Goal: Task Accomplishment & Management: Manage account settings

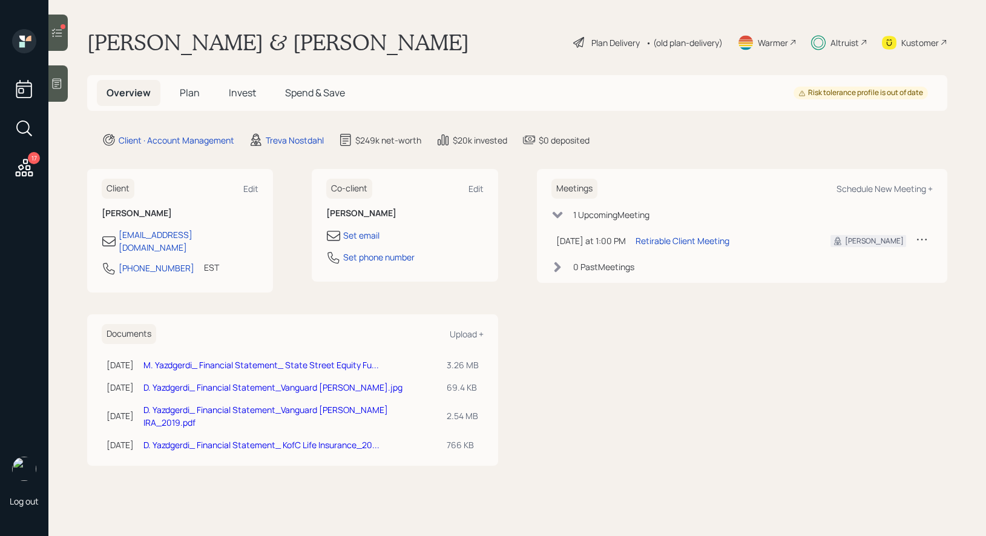
click at [241, 93] on span "Invest" at bounding box center [242, 92] width 27 height 13
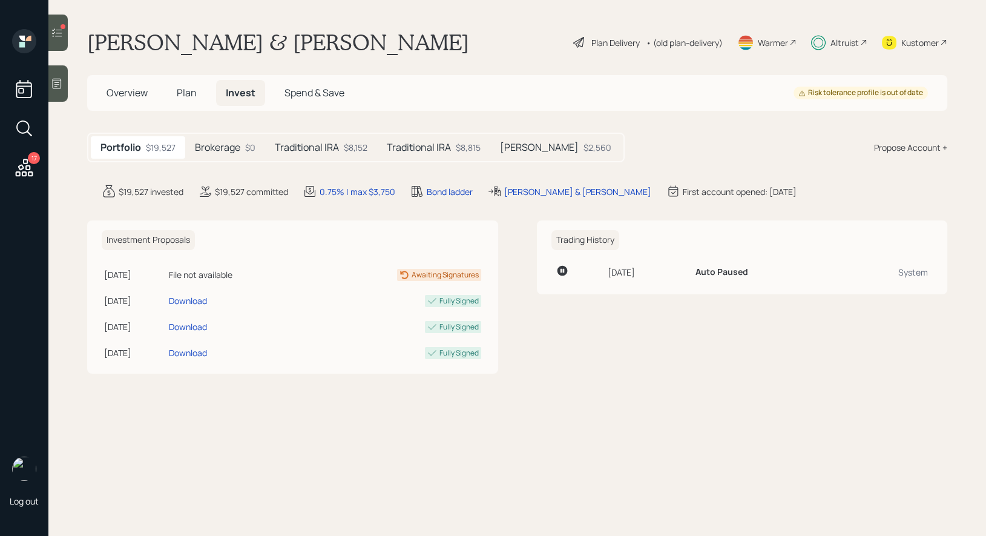
click at [327, 151] on h5 "Traditional IRA" at bounding box center [307, 148] width 64 height 12
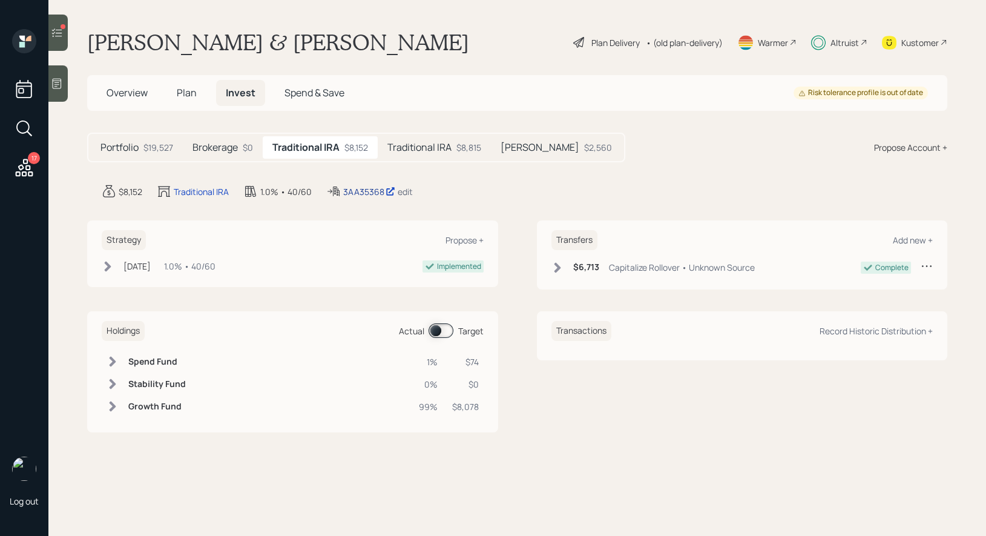
click at [366, 190] on div "3AA35368" at bounding box center [369, 191] width 52 height 13
click at [449, 152] on h5 "Traditional IRA" at bounding box center [419, 148] width 64 height 12
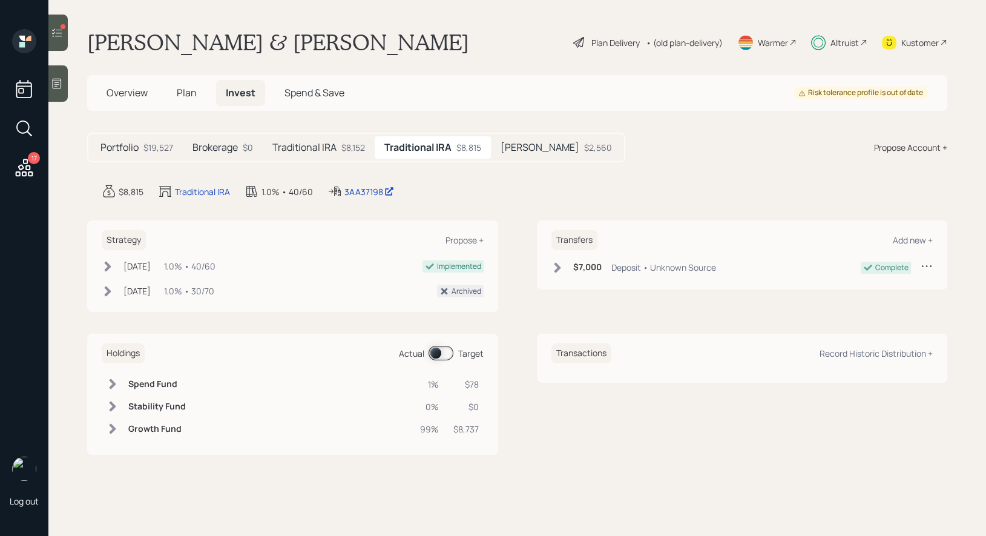
click at [524, 151] on h5 "[PERSON_NAME]" at bounding box center [540, 148] width 79 height 12
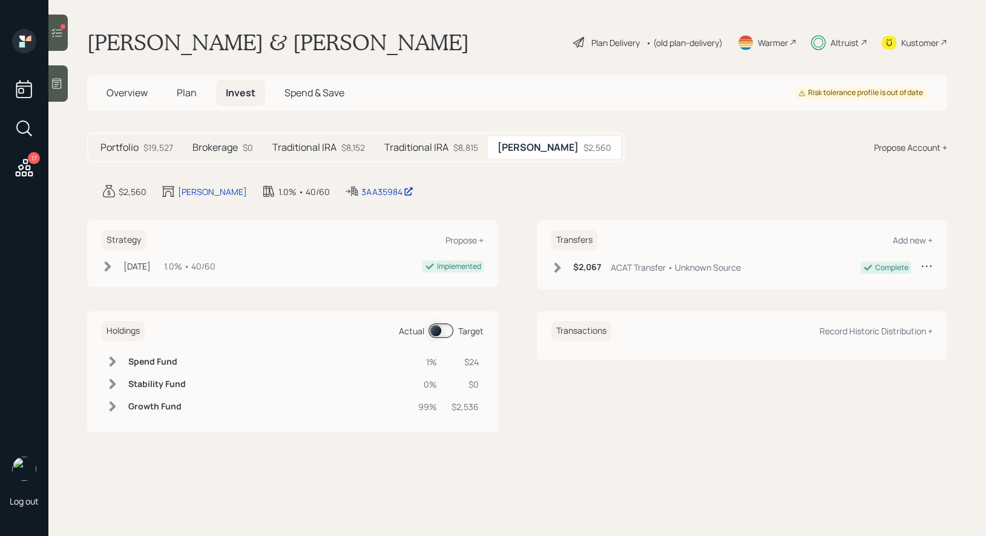
click at [296, 145] on h5 "Traditional IRA" at bounding box center [304, 148] width 64 height 12
click at [189, 91] on span "Plan" at bounding box center [187, 92] width 20 height 13
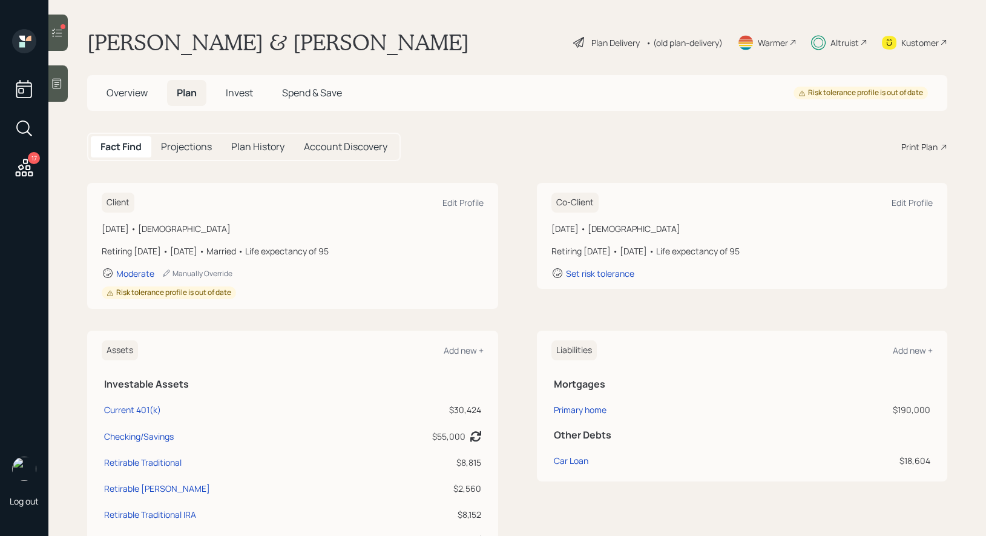
click at [600, 41] on div "Plan Delivery" at bounding box center [616, 42] width 48 height 13
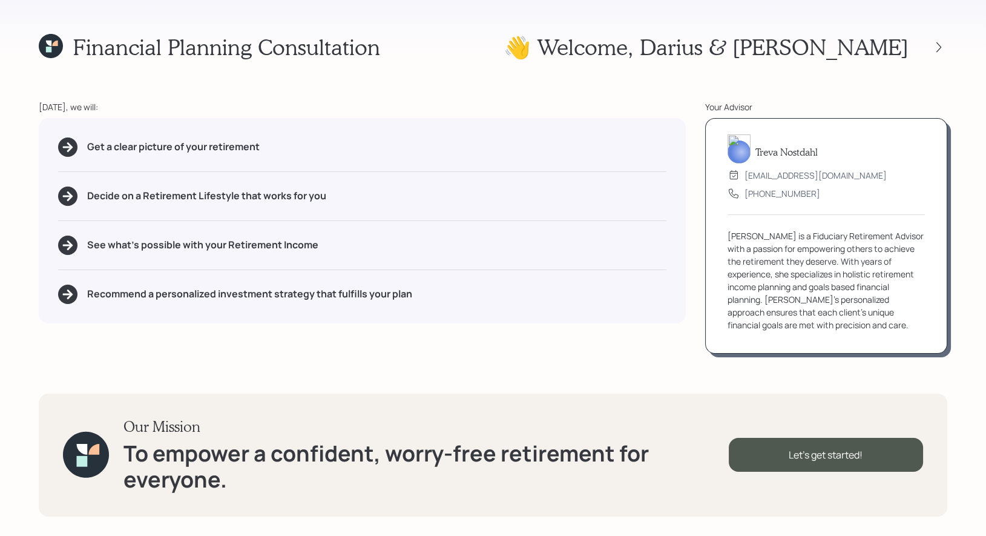
click at [56, 44] on icon at bounding box center [54, 43] width 5 height 5
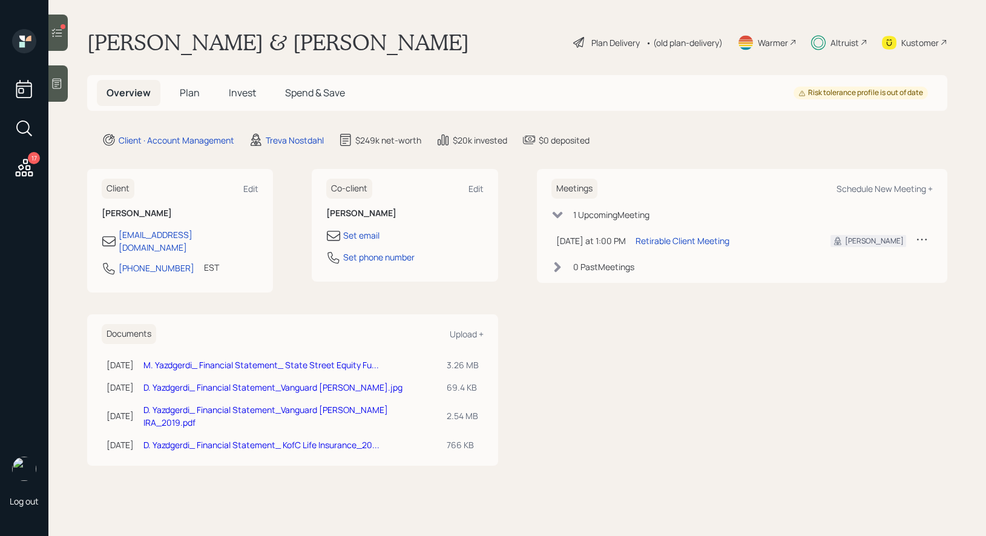
click at [245, 94] on span "Invest" at bounding box center [242, 92] width 27 height 13
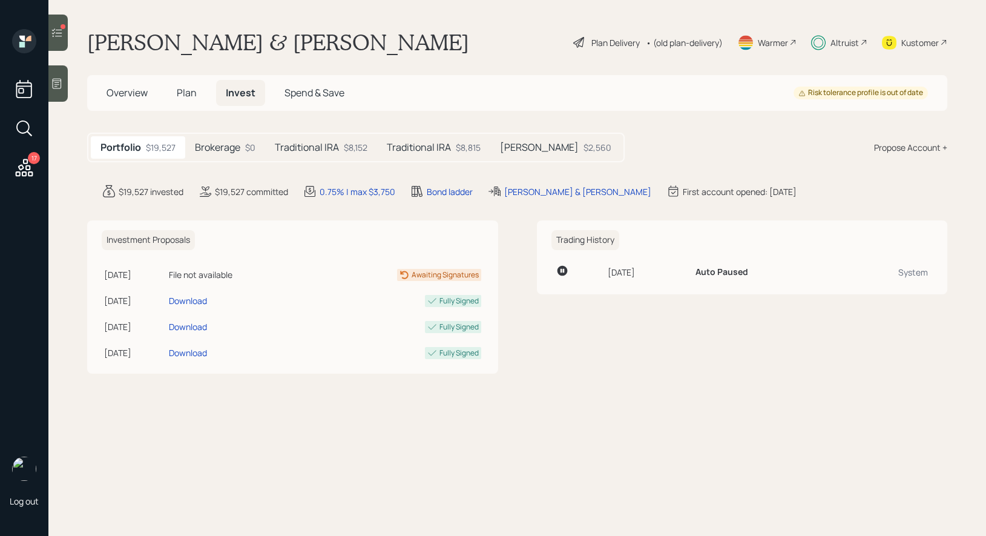
click at [318, 150] on h5 "Traditional IRA" at bounding box center [307, 148] width 64 height 12
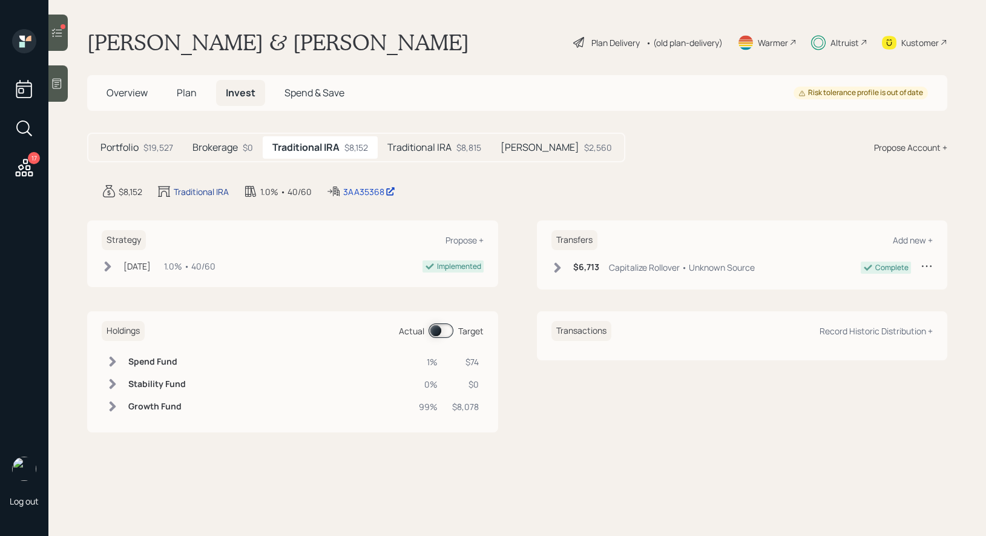
click at [208, 188] on div "Traditional IRA" at bounding box center [201, 191] width 55 height 13
select select "traditional"
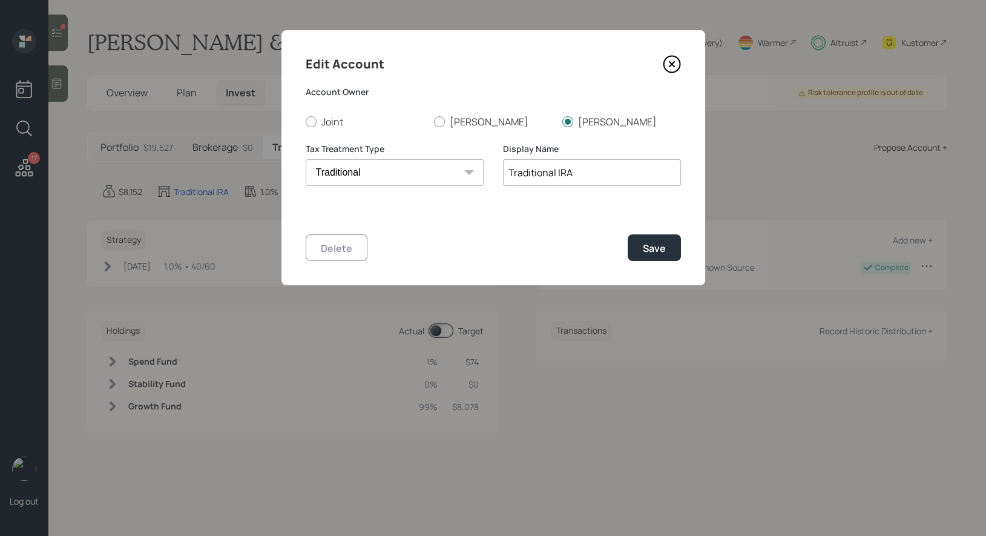
click at [506, 177] on input "Traditional IRA" at bounding box center [592, 172] width 178 height 27
type input "[PERSON_NAME] Traditional IRA"
click at [658, 246] on div "Save" at bounding box center [654, 248] width 23 height 13
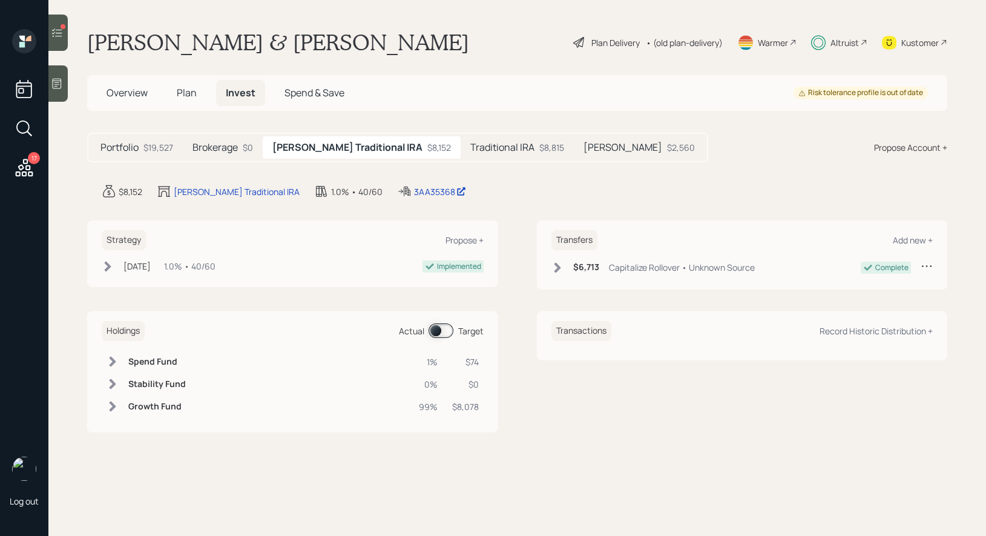
click at [470, 144] on h5 "Traditional IRA" at bounding box center [502, 148] width 64 height 12
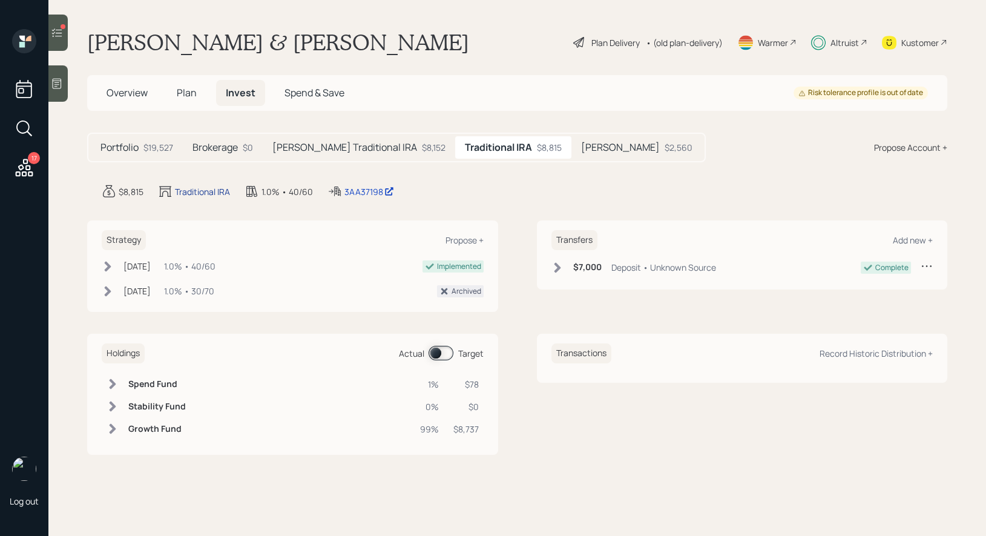
click at [202, 190] on div "Traditional IRA" at bounding box center [202, 191] width 55 height 13
select select "traditional"
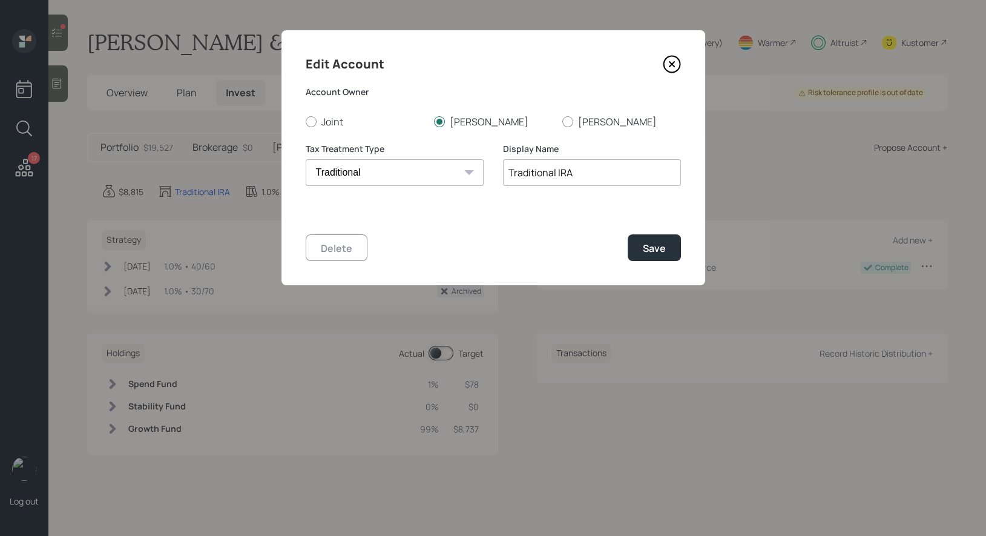
click at [509, 174] on input "Traditional IRA" at bounding box center [592, 172] width 178 height 27
type input "Darius Traditional IRA"
click at [662, 246] on div "Save" at bounding box center [654, 248] width 23 height 13
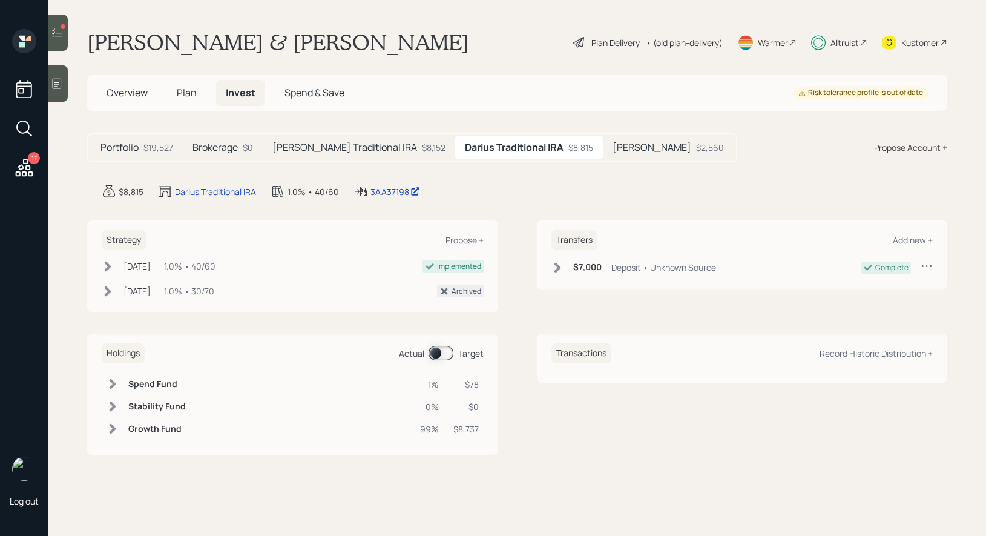
click at [613, 152] on h5 "[PERSON_NAME]" at bounding box center [652, 148] width 79 height 12
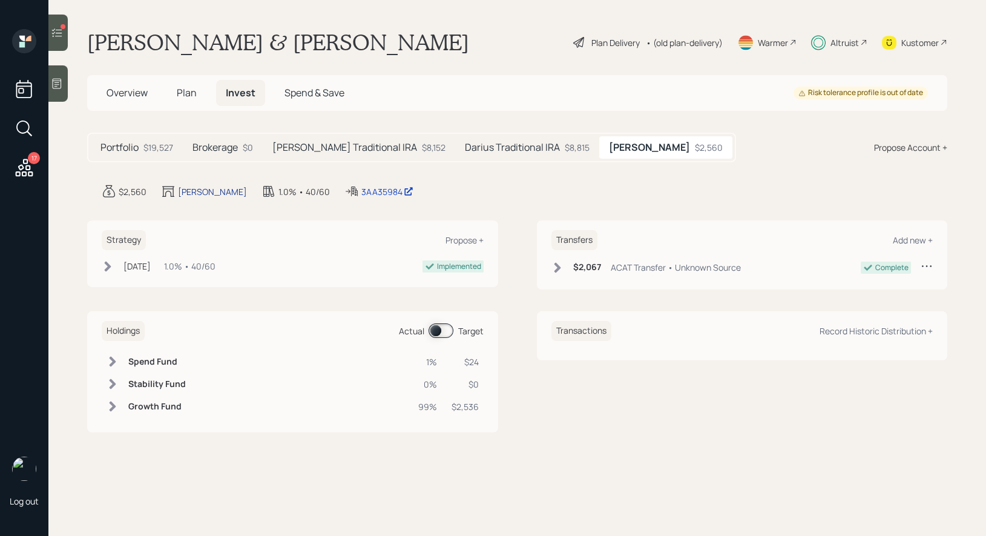
click at [183, 191] on div "[PERSON_NAME]" at bounding box center [212, 191] width 69 height 13
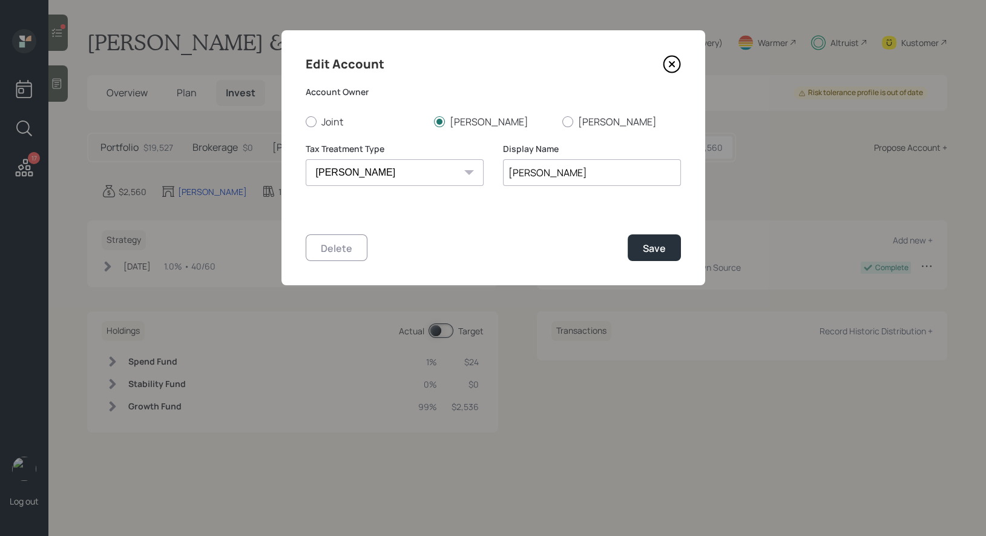
click at [507, 176] on input "[PERSON_NAME]" at bounding box center [592, 172] width 178 height 27
type input "[PERSON_NAME] IRA"
click at [655, 246] on div "Save" at bounding box center [654, 248] width 23 height 13
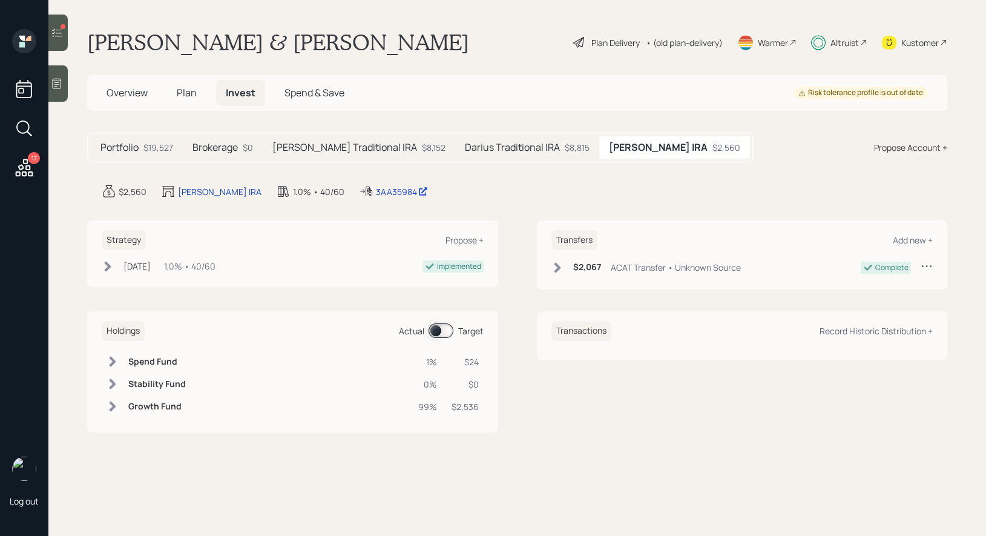
click at [185, 88] on span "Plan" at bounding box center [187, 92] width 20 height 13
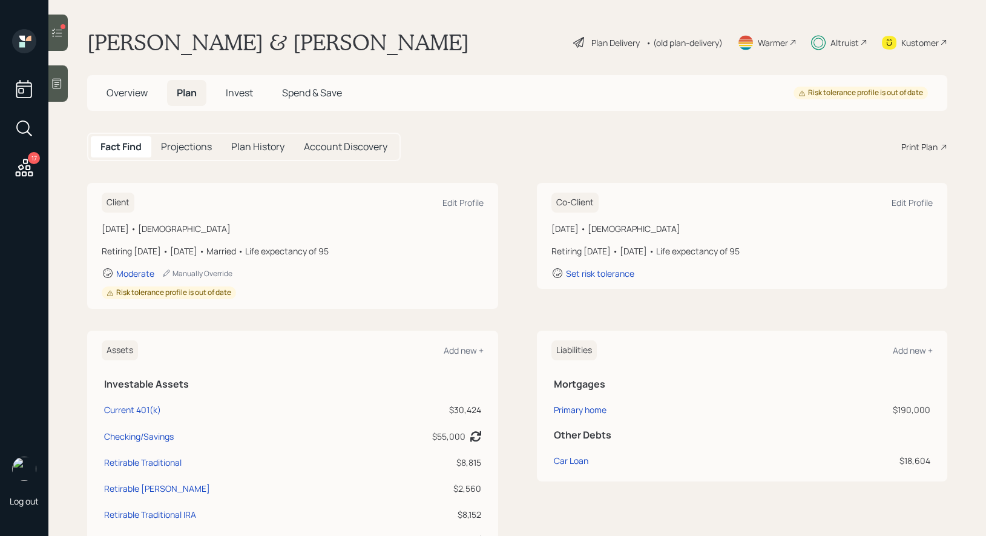
click at [236, 93] on span "Invest" at bounding box center [239, 92] width 27 height 13
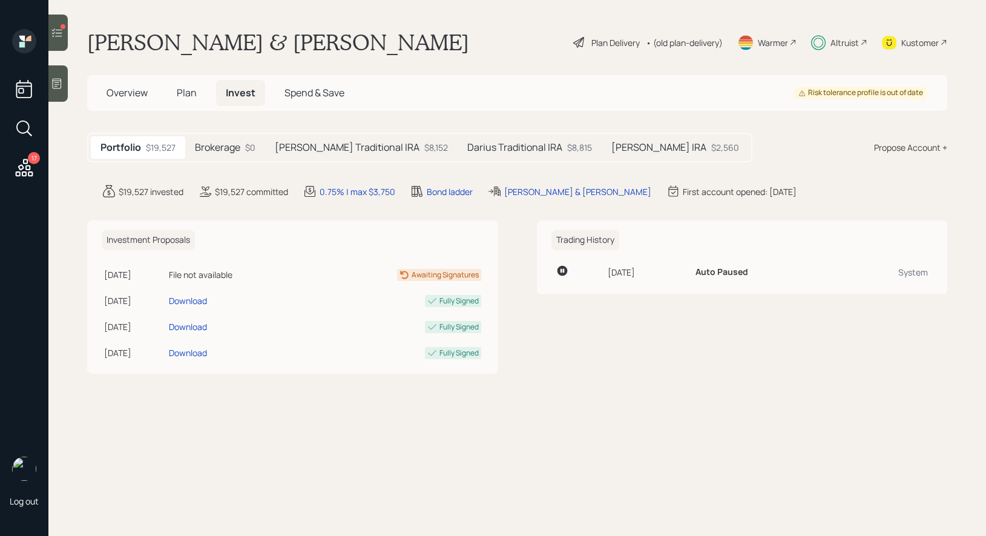
click at [337, 144] on h5 "[PERSON_NAME] Traditional IRA" at bounding box center [347, 148] width 145 height 12
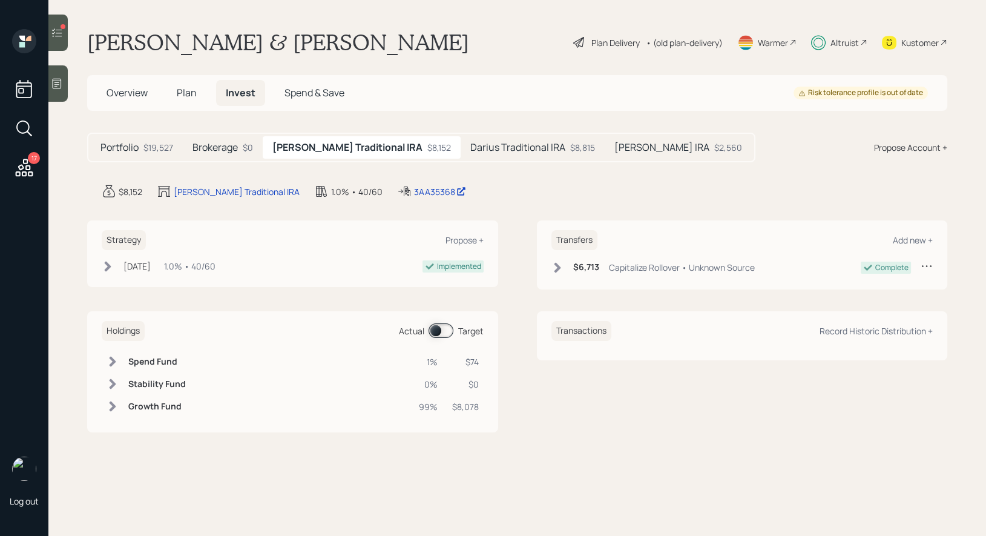
click at [461, 140] on div "Darius Traditional IRA $8,815" at bounding box center [533, 147] width 144 height 22
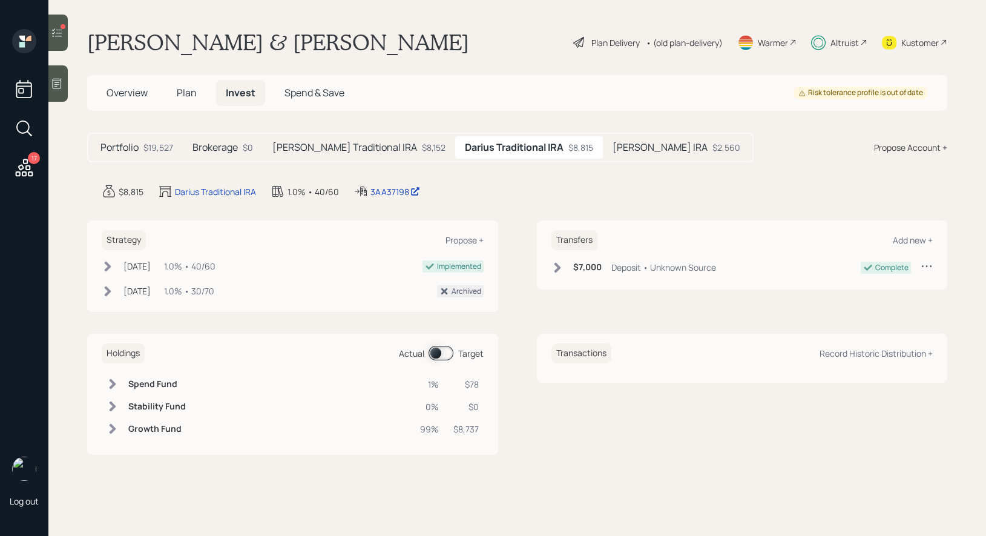
click at [613, 148] on h5 "[PERSON_NAME] IRA" at bounding box center [660, 148] width 95 height 12
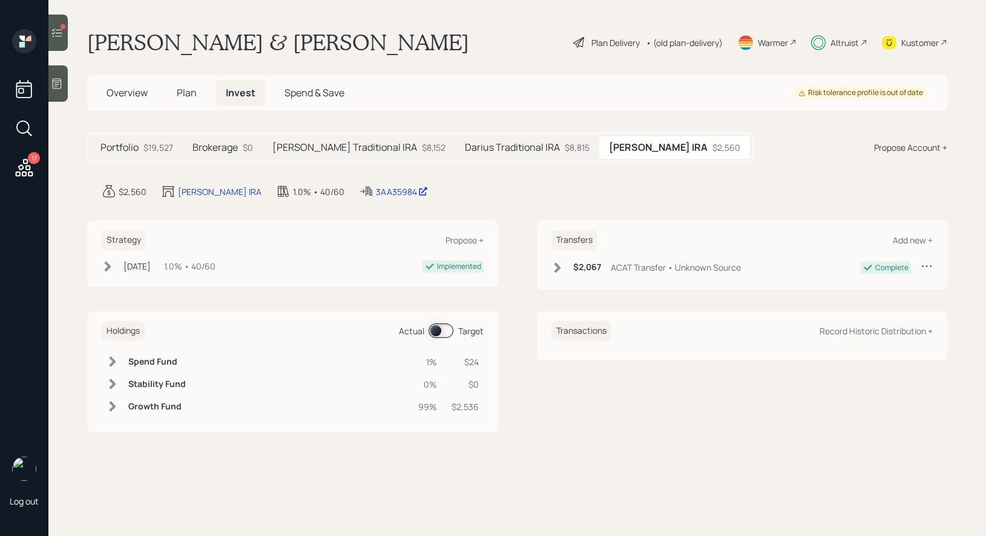
click at [582, 42] on icon at bounding box center [579, 42] width 15 height 15
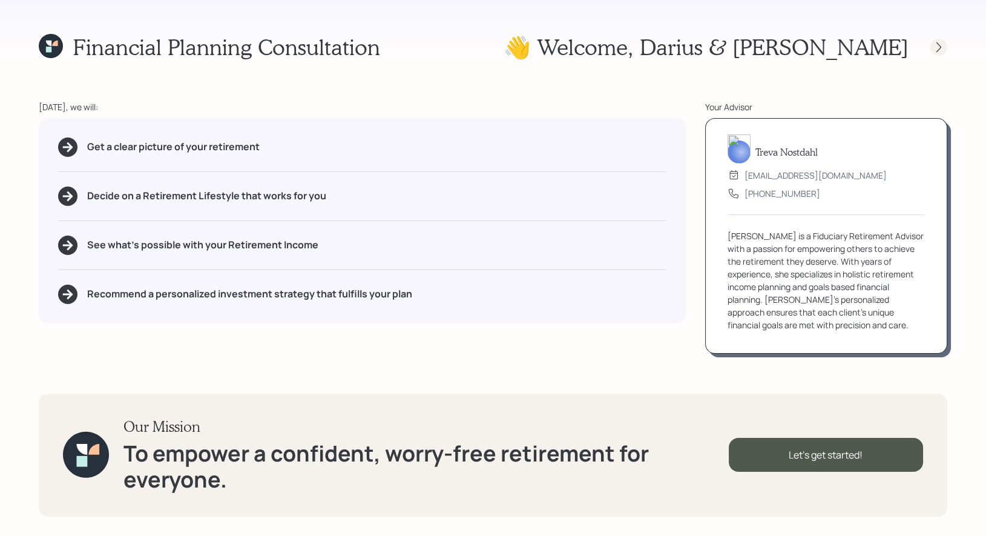
click at [945, 48] on div at bounding box center [939, 47] width 17 height 17
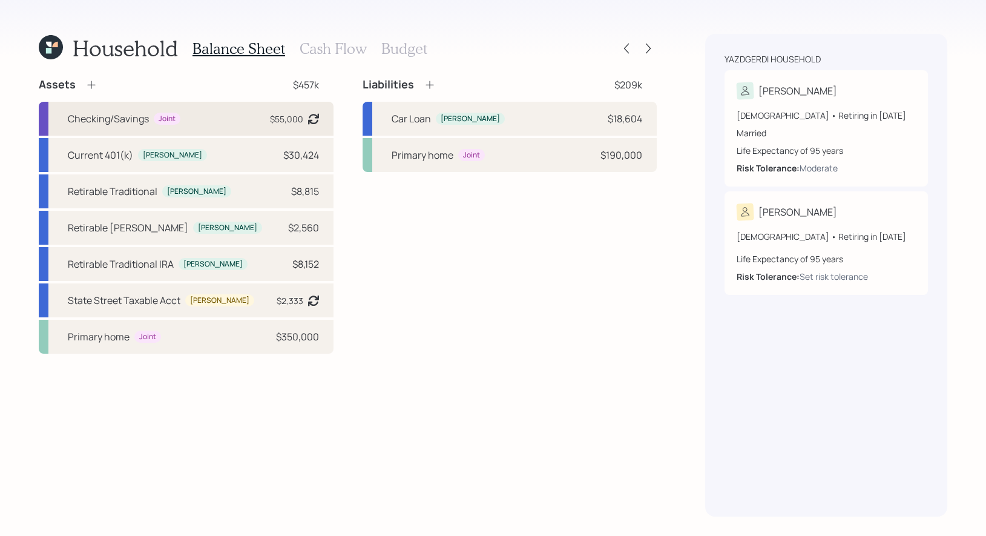
click at [232, 116] on div "Checking/Savings Joint $55,000 Asset balance last updated on [DATE]." at bounding box center [186, 119] width 295 height 34
select select "emergency_fund"
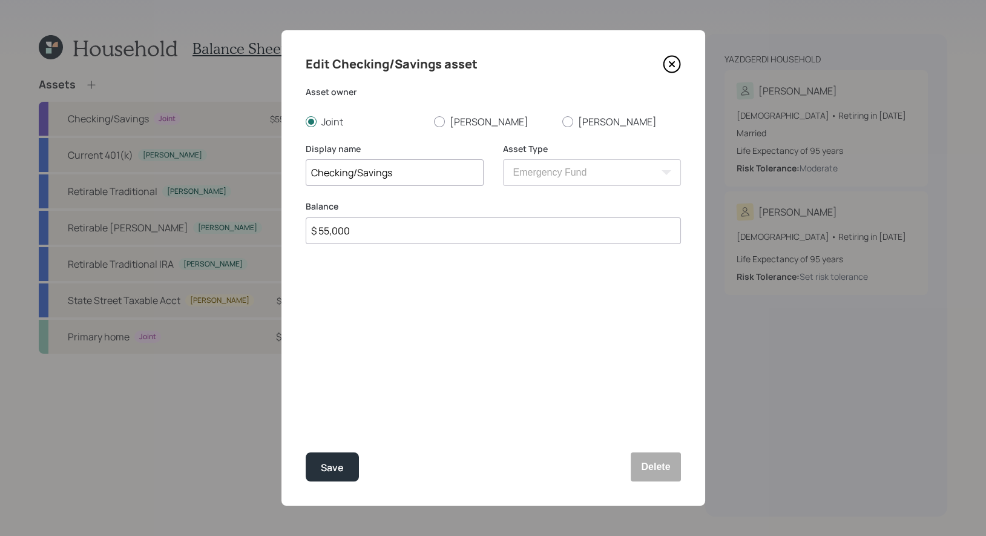
click at [457, 231] on input "$ 55,000" at bounding box center [493, 230] width 375 height 27
type input "$ 55,000"
click at [328, 469] on div "Save" at bounding box center [332, 468] width 23 height 16
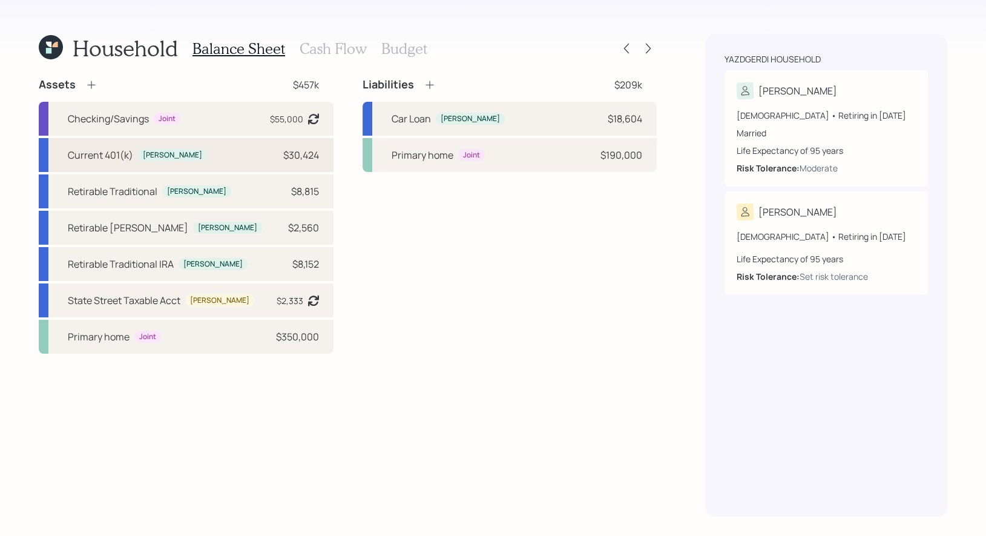
click at [216, 160] on div "Current 401(k) [PERSON_NAME] $30,424" at bounding box center [186, 155] width 295 height 34
select select "company_sponsored"
select select "balanced"
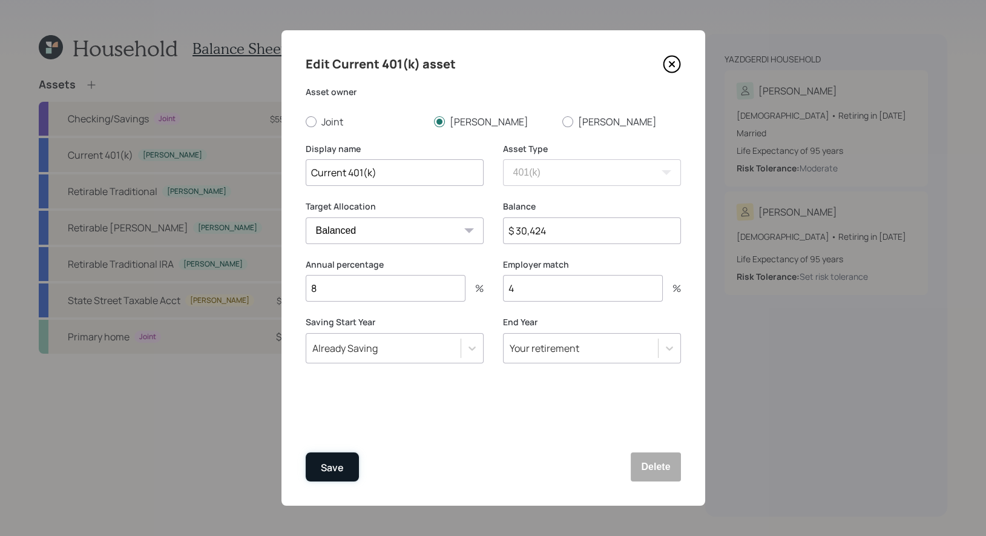
click at [332, 472] on div "Save" at bounding box center [332, 468] width 23 height 16
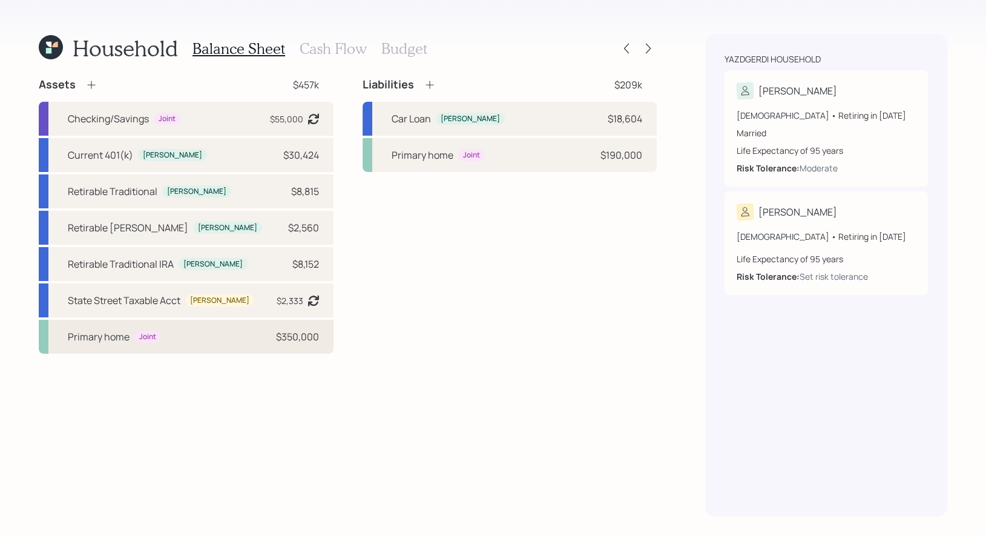
click at [177, 343] on div "Primary home Joint $350,000" at bounding box center [186, 337] width 295 height 34
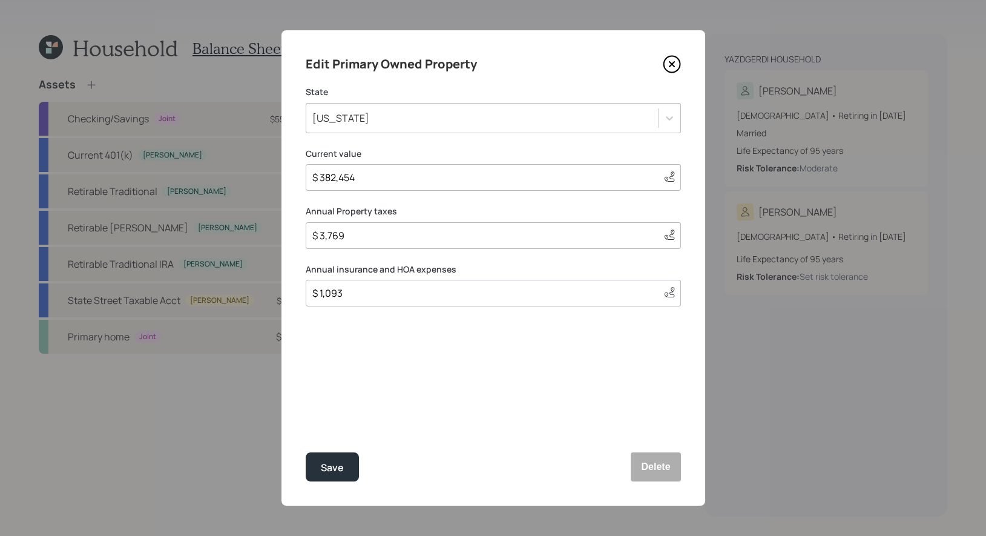
click at [369, 239] on input "$ 3,769" at bounding box center [482, 235] width 343 height 15
click at [331, 469] on div "Save" at bounding box center [332, 468] width 23 height 16
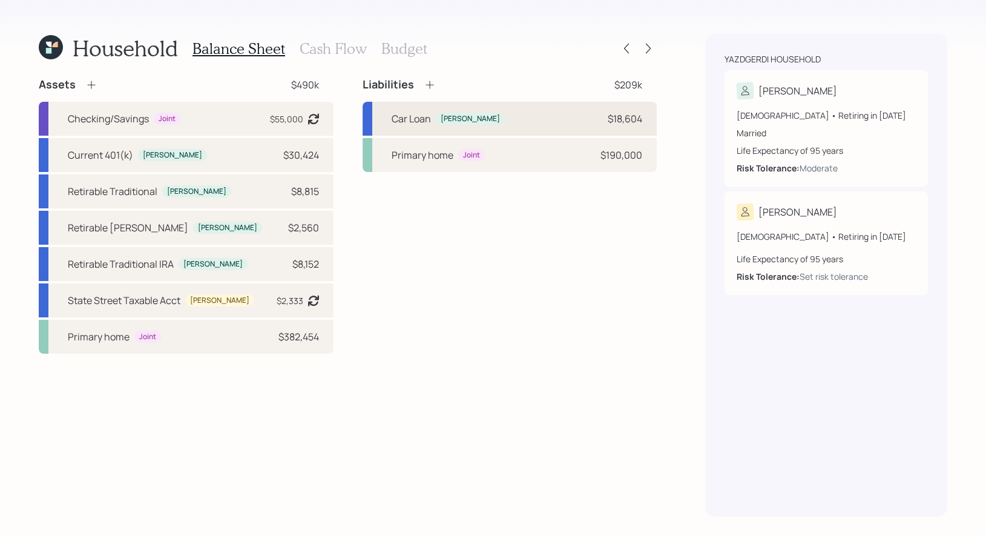
click at [404, 117] on div "Car Loan" at bounding box center [411, 118] width 39 height 15
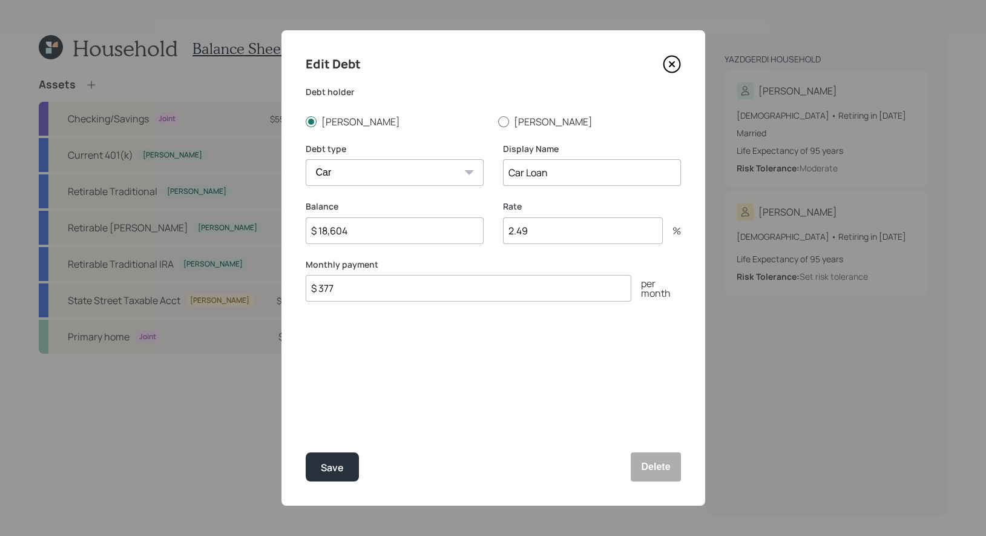
click at [503, 119] on div at bounding box center [503, 121] width 11 height 11
click at [498, 121] on input "[PERSON_NAME]" at bounding box center [498, 121] width 1 height 1
radio input "true"
click at [367, 234] on input "$ 18,604" at bounding box center [395, 230] width 178 height 27
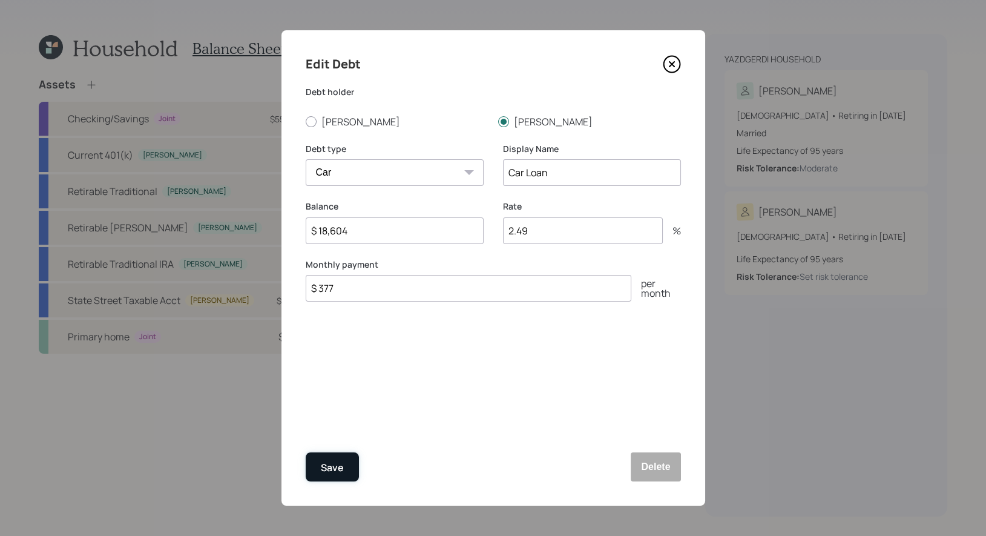
click at [337, 470] on div "Save" at bounding box center [332, 468] width 23 height 16
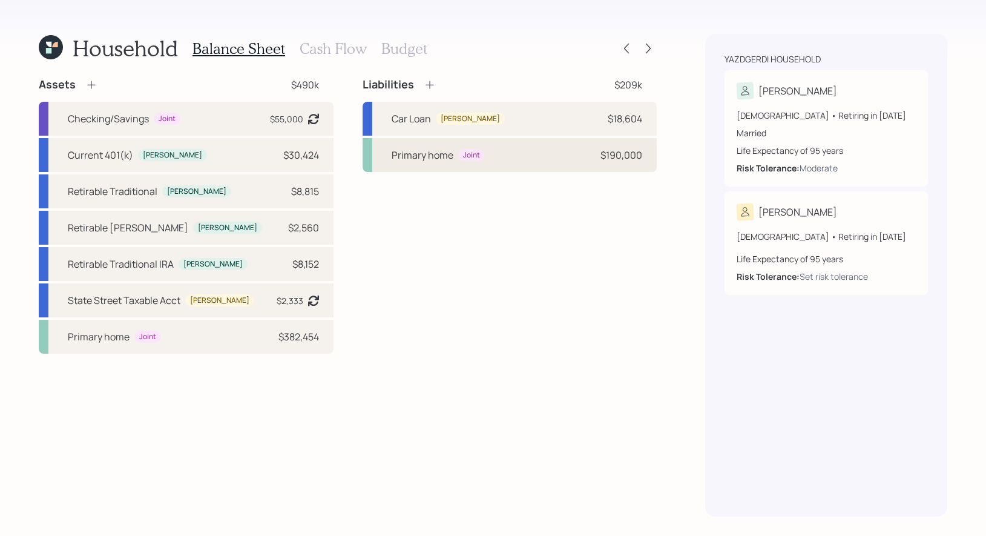
click at [531, 155] on div "Primary home Joint $190,000" at bounding box center [510, 155] width 295 height 34
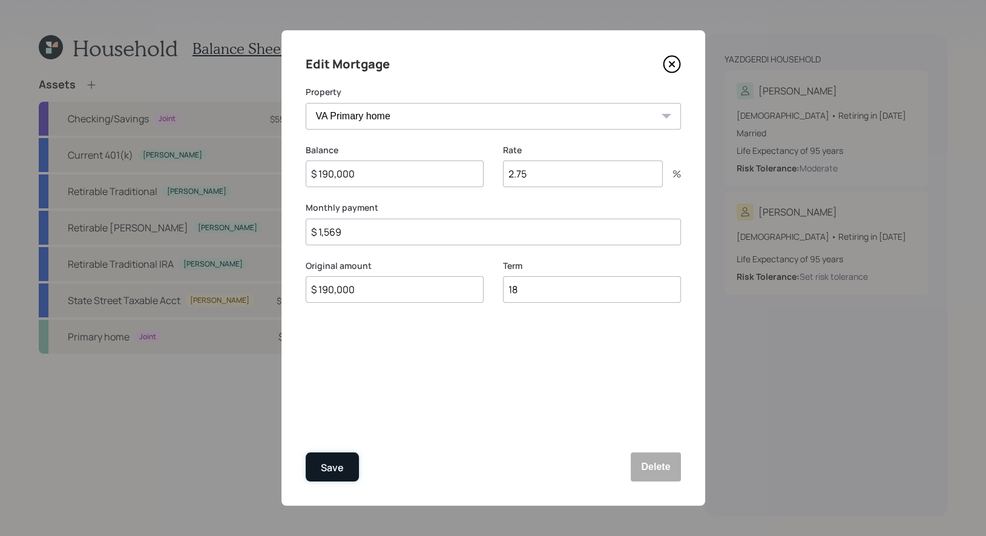
click at [337, 463] on div "Save" at bounding box center [332, 468] width 23 height 16
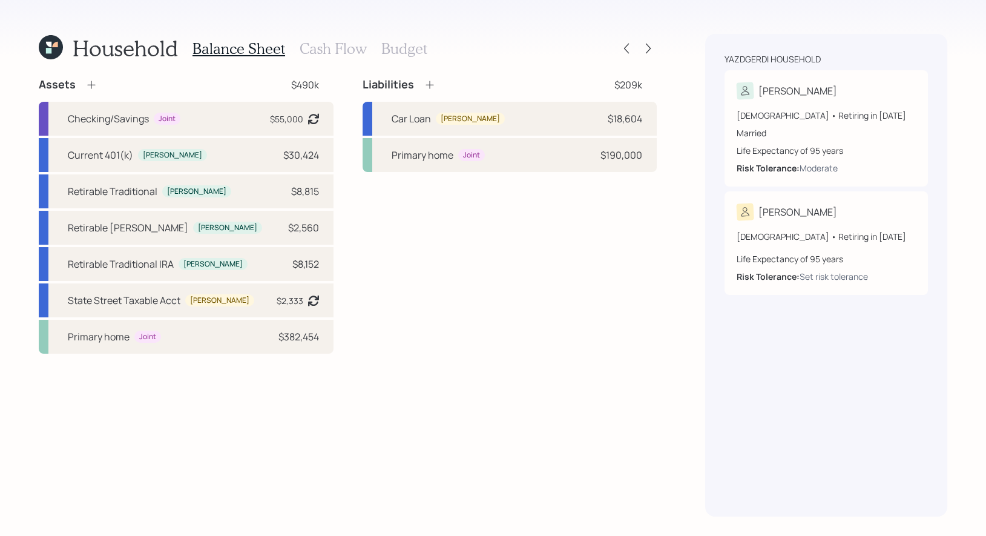
click at [350, 48] on h3 "Cash Flow" at bounding box center [333, 49] width 67 height 18
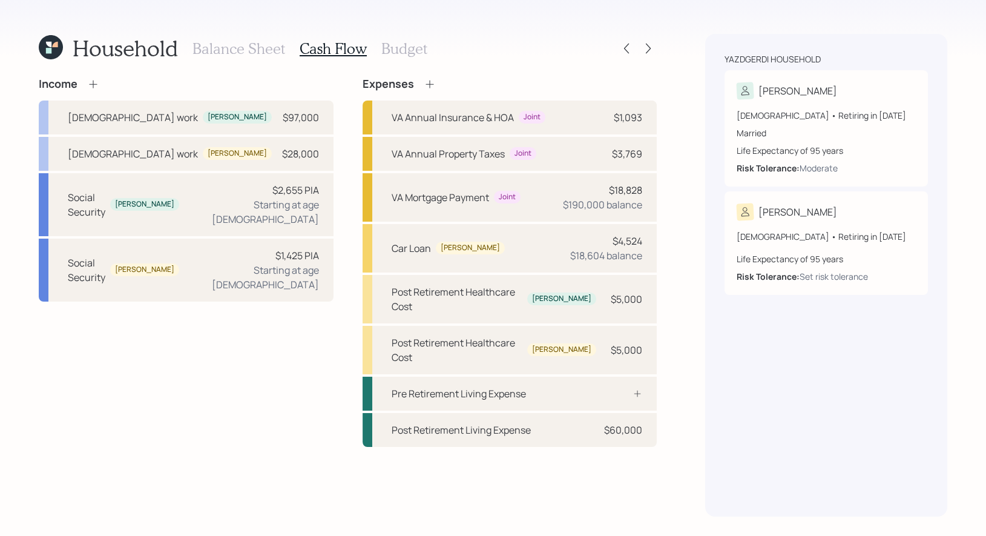
click at [245, 52] on h3 "Balance Sheet" at bounding box center [239, 49] width 93 height 18
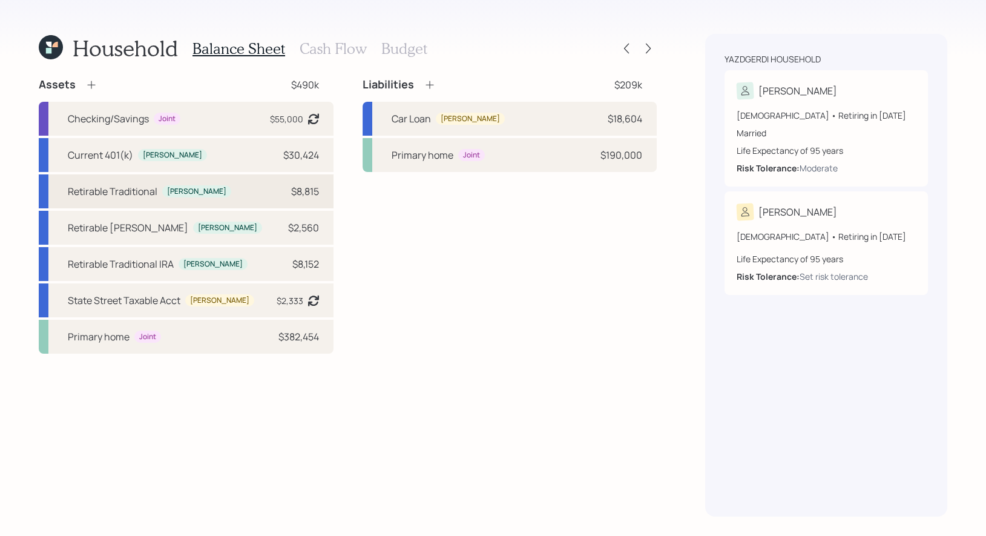
click at [200, 185] on div "Retirable Traditional Darius $8,815" at bounding box center [186, 191] width 295 height 34
select select "ira"
select select "balanced"
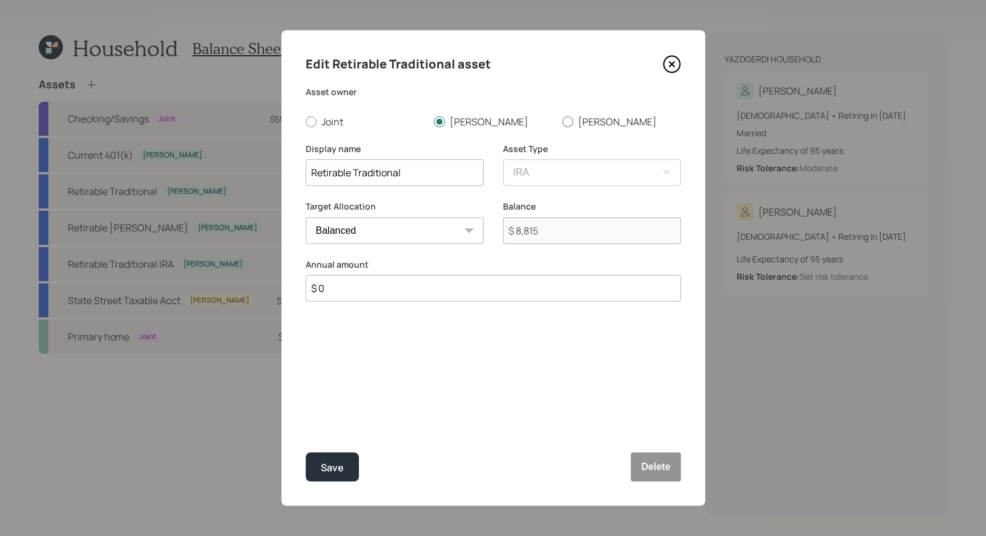
click at [568, 120] on div at bounding box center [567, 121] width 11 height 11
click at [562, 121] on input "[PERSON_NAME]" at bounding box center [562, 121] width 1 height 1
radio input "true"
click at [347, 461] on button "Save" at bounding box center [332, 466] width 53 height 29
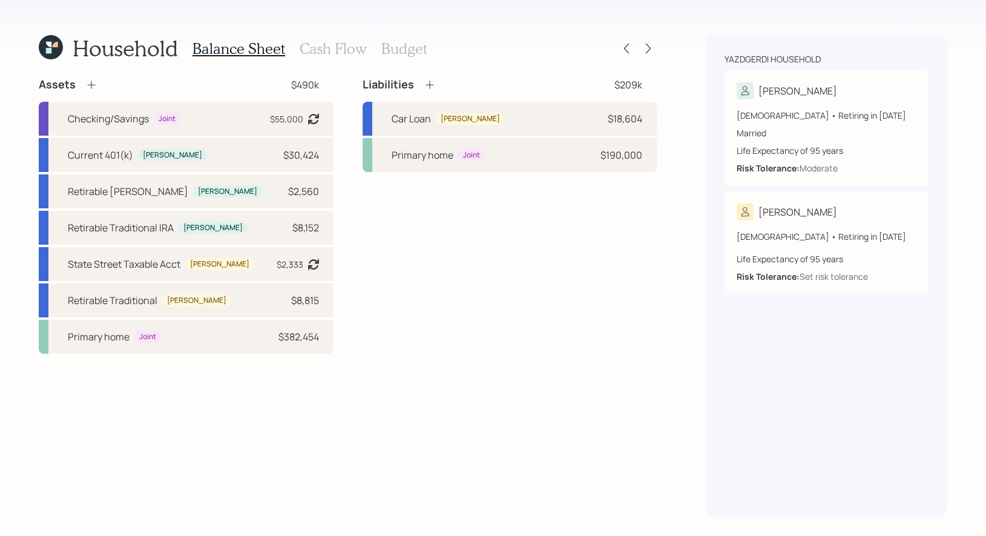
click at [337, 48] on h3 "Cash Flow" at bounding box center [333, 49] width 67 height 18
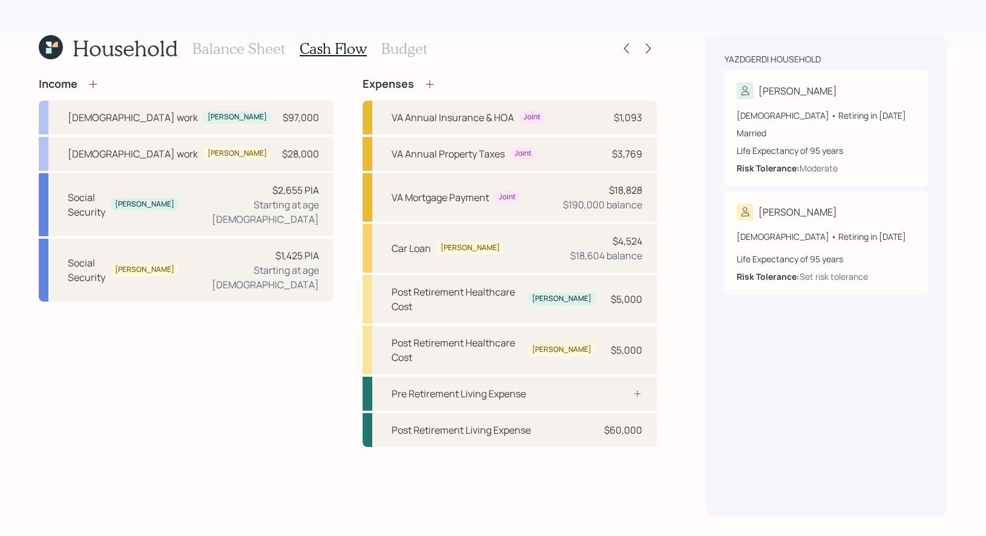
click at [217, 49] on h3 "Balance Sheet" at bounding box center [239, 49] width 93 height 18
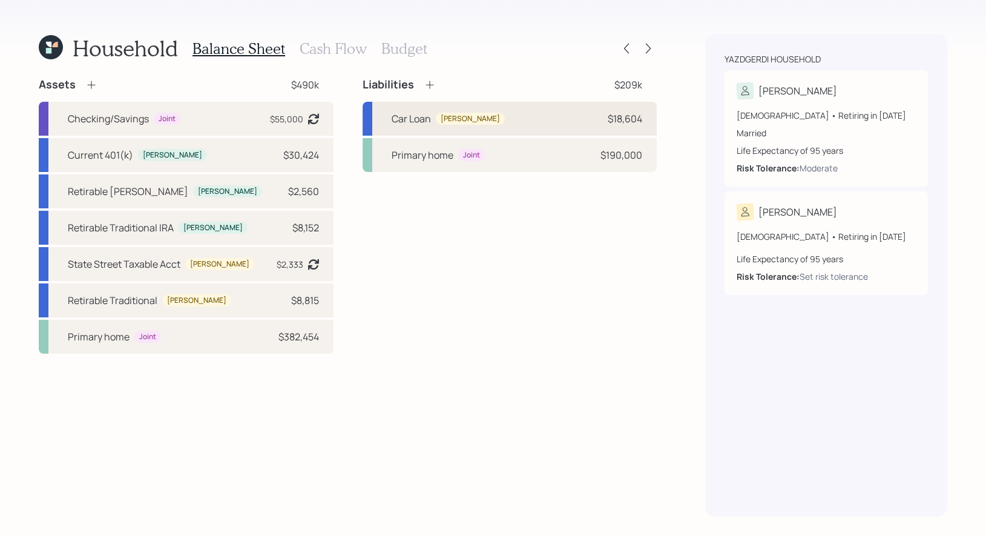
click at [496, 116] on div "Car Loan [PERSON_NAME] $18,604" at bounding box center [510, 119] width 295 height 34
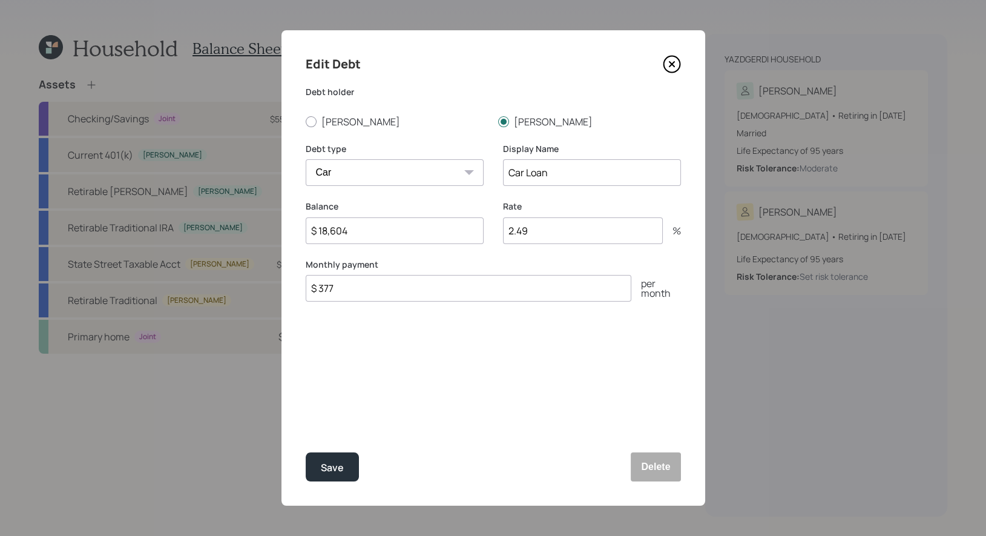
click at [422, 228] on input "$ 18,604" at bounding box center [395, 230] width 178 height 27
type input "$ 7,412"
click at [343, 462] on button "Save" at bounding box center [332, 466] width 53 height 29
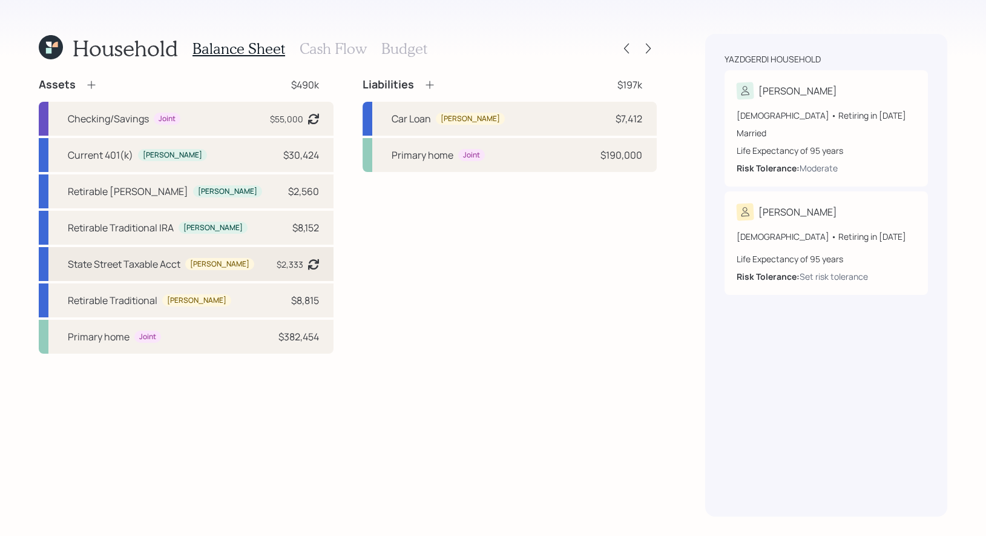
click at [249, 267] on div "State Street Taxable Acct [PERSON_NAME] $2,333 Asset balance last updated on [D…" at bounding box center [186, 264] width 295 height 34
select select "taxable"
select select "balanced"
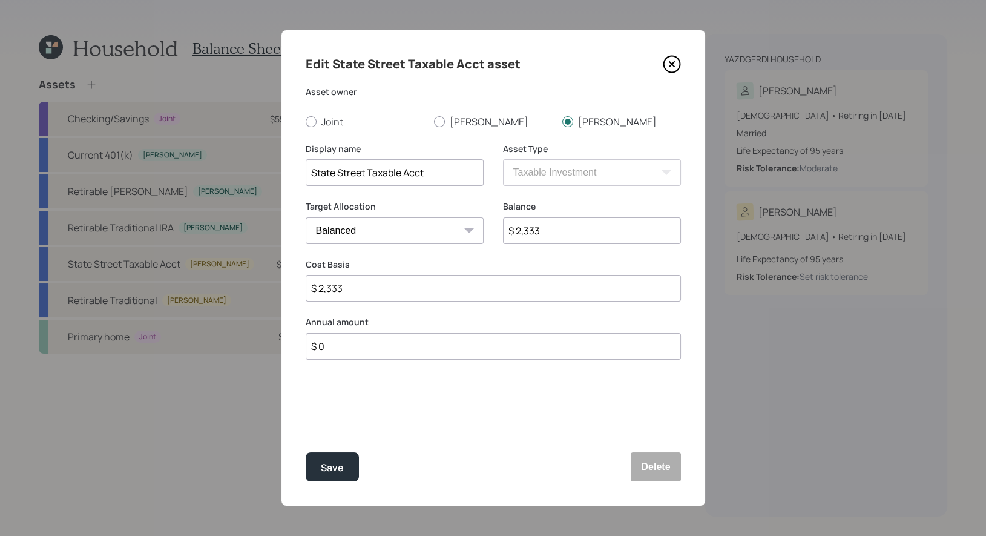
click at [581, 228] on input "$ 2,333" at bounding box center [592, 230] width 178 height 27
type input "$ 4,261"
click at [448, 177] on input "State Street Taxable Acct" at bounding box center [395, 172] width 178 height 27
type input "State Street Taxable"
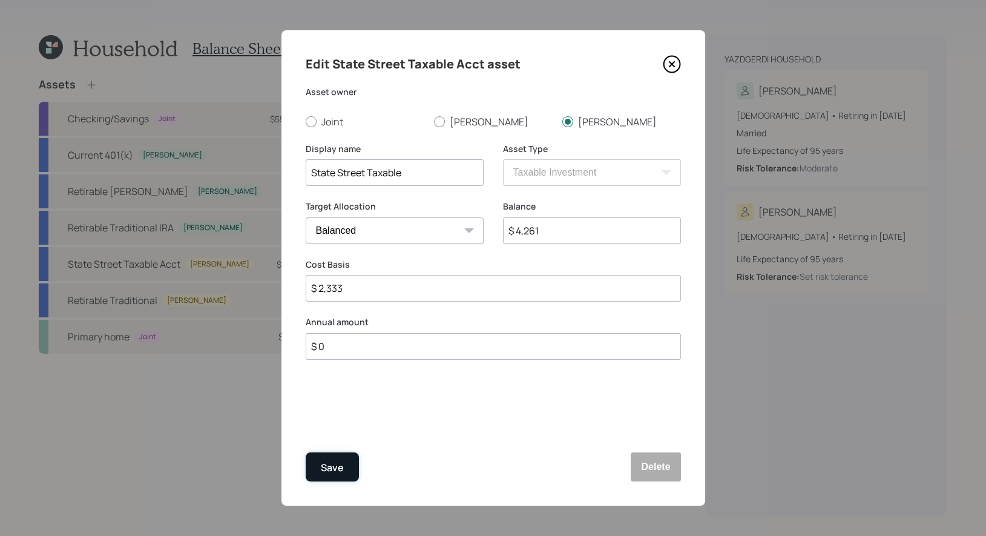
click at [337, 472] on div "Save" at bounding box center [332, 468] width 23 height 16
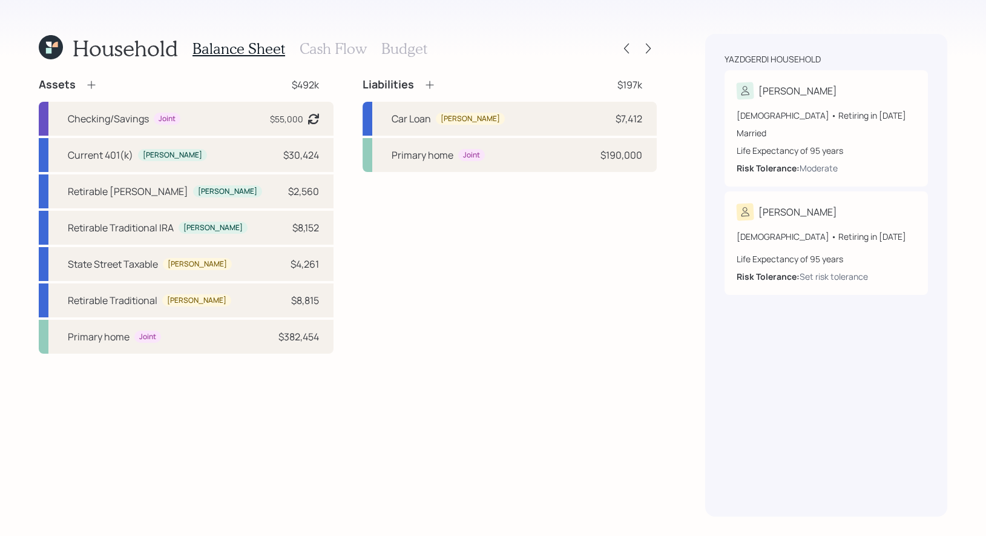
click at [335, 45] on h3 "Cash Flow" at bounding box center [333, 49] width 67 height 18
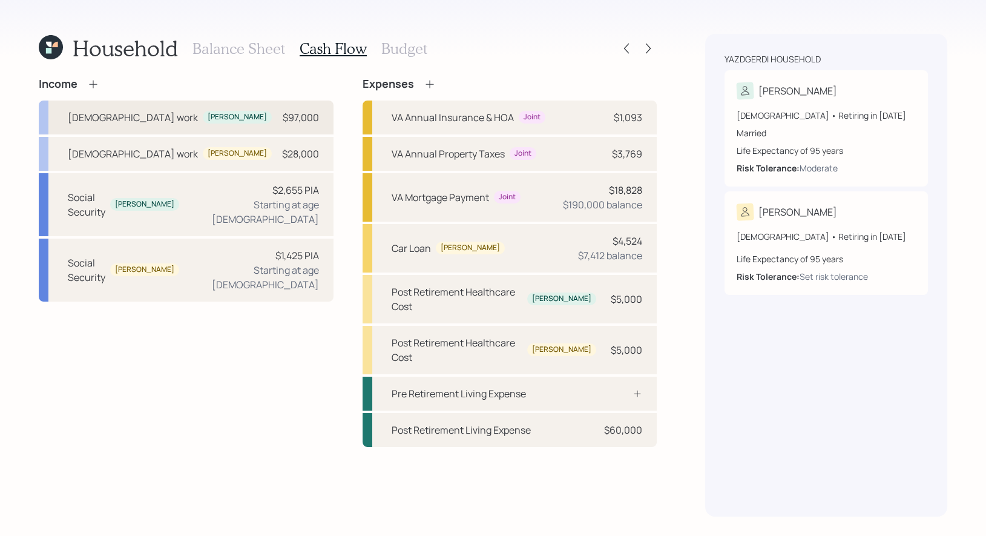
click at [216, 115] on div "[DEMOGRAPHIC_DATA] work [PERSON_NAME] $97,000" at bounding box center [186, 118] width 295 height 34
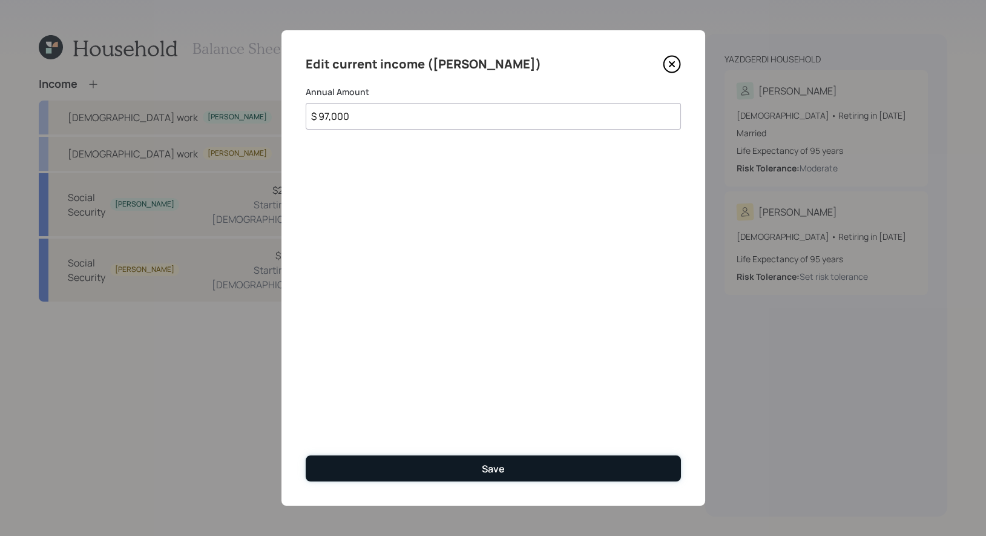
click at [426, 466] on button "Save" at bounding box center [493, 468] width 375 height 26
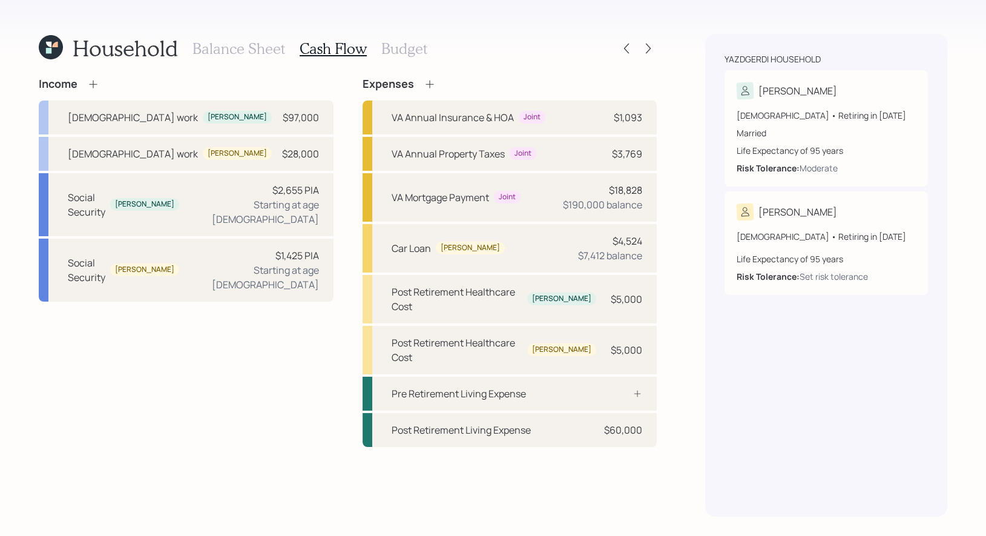
click at [229, 48] on h3 "Balance Sheet" at bounding box center [239, 49] width 93 height 18
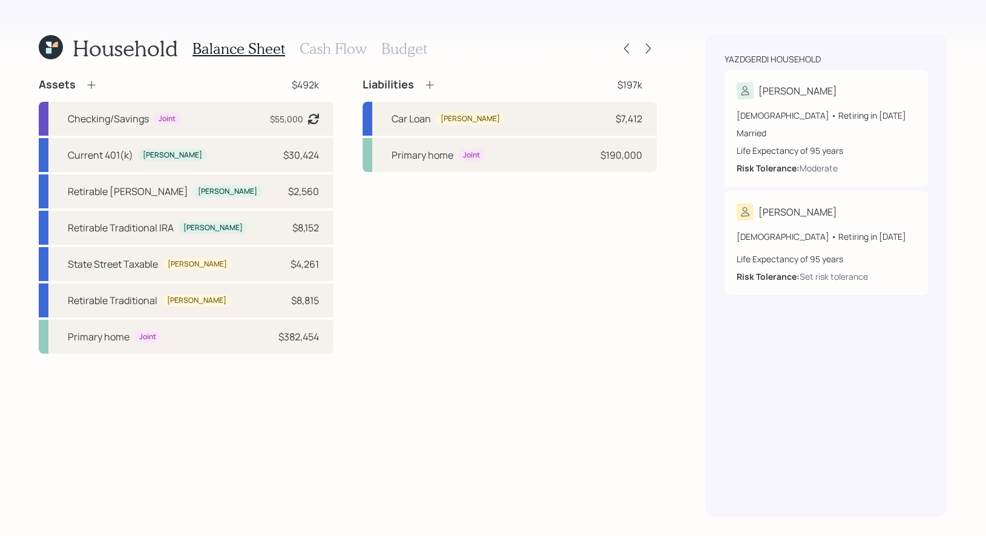
click at [91, 84] on icon at bounding box center [91, 85] width 8 height 8
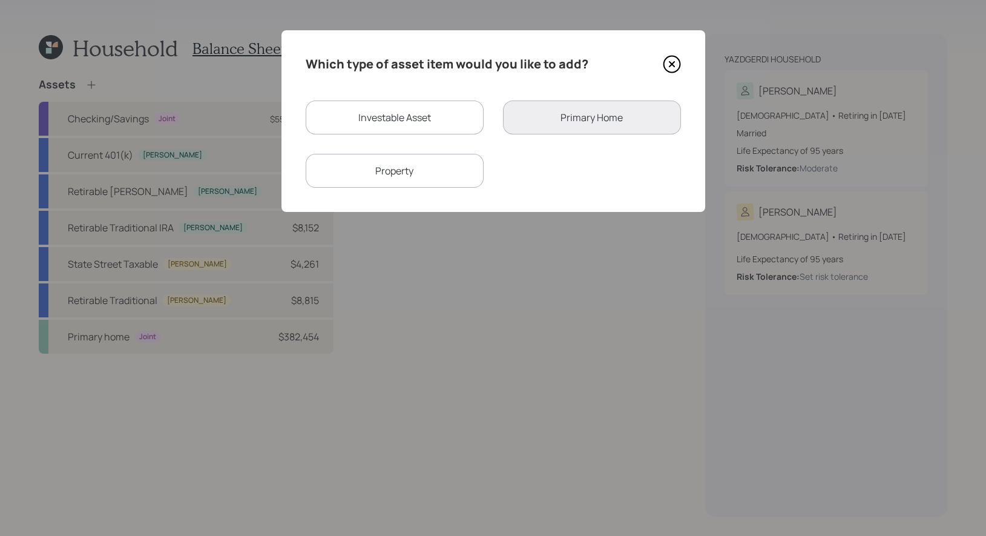
click at [408, 120] on div "Investable Asset" at bounding box center [395, 118] width 178 height 34
select select "taxable"
select select "balanced"
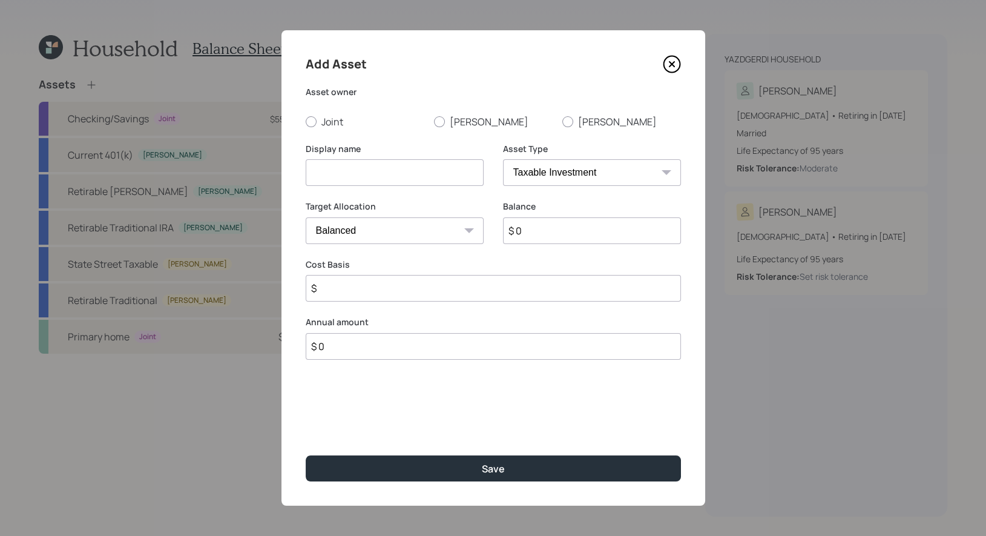
click at [361, 174] on input at bounding box center [395, 172] width 178 height 27
type input "HSA"
click at [312, 124] on div at bounding box center [311, 121] width 11 height 11
click at [306, 122] on input "Joint" at bounding box center [305, 121] width 1 height 1
radio input "true"
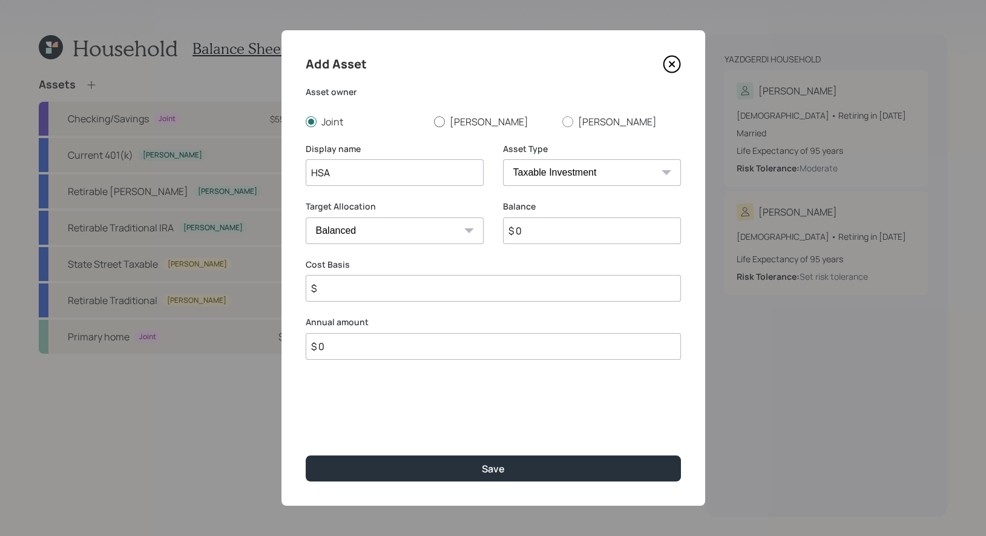
click at [438, 119] on div at bounding box center [439, 121] width 11 height 11
click at [434, 121] on input "[PERSON_NAME]" at bounding box center [434, 121] width 1 height 1
radio input "true"
click at [547, 172] on select "SEP [PERSON_NAME] IRA 401(k) [PERSON_NAME] 401(k) 403(b) [PERSON_NAME] 403(b) 4…" at bounding box center [592, 172] width 178 height 27
select select "hsa"
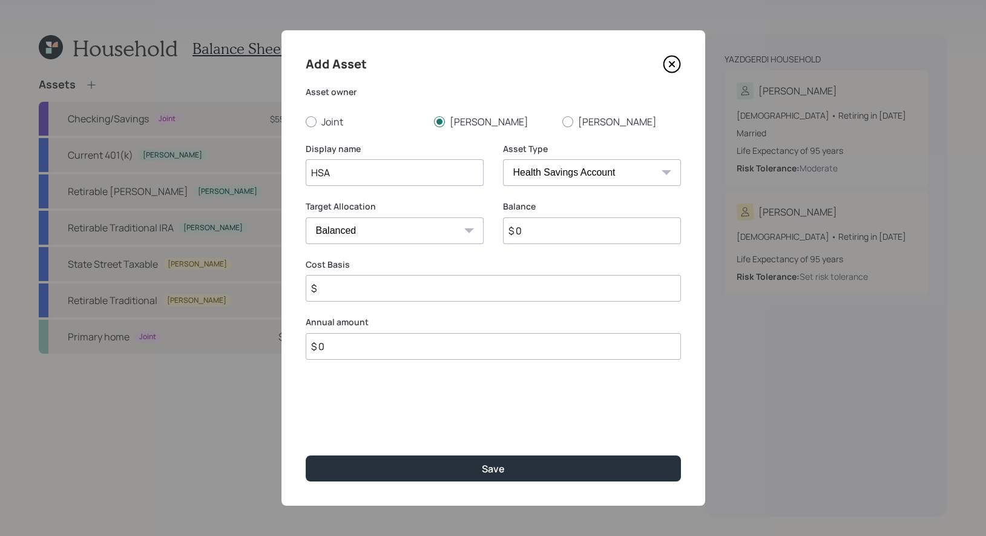
click at [503, 159] on select "SEP [PERSON_NAME] IRA 401(k) [PERSON_NAME] 401(k) 403(b) [PERSON_NAME] 403(b) 4…" at bounding box center [592, 172] width 178 height 27
type input "$"
click at [538, 232] on input "$ 0" at bounding box center [592, 230] width 178 height 27
click at [403, 298] on input "$" at bounding box center [493, 288] width 375 height 27
click at [317, 175] on input "HSA" at bounding box center [395, 172] width 178 height 27
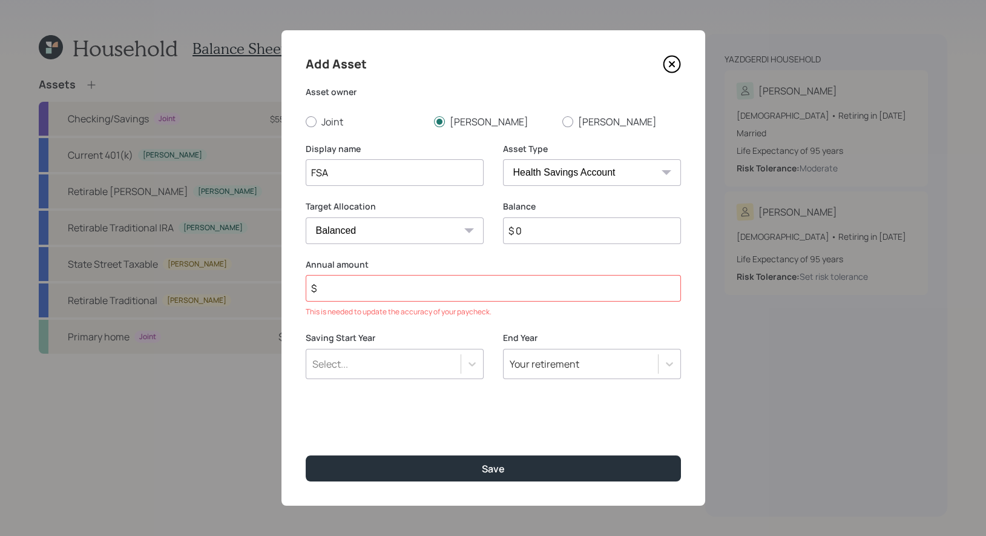
type input "FSA"
click at [391, 288] on input "$" at bounding box center [493, 288] width 375 height 27
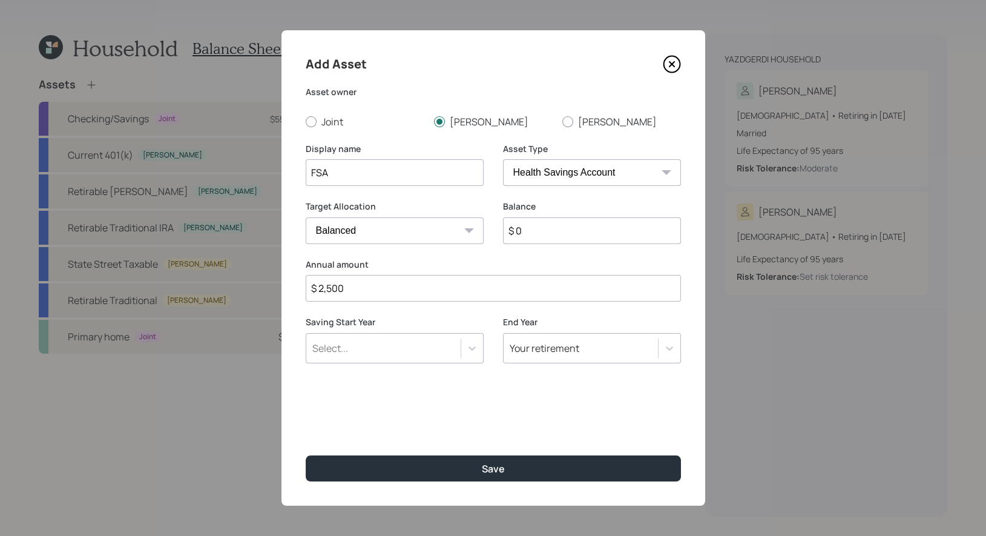
type input "$ 2,500"
click at [381, 349] on div "Select..." at bounding box center [383, 348] width 154 height 21
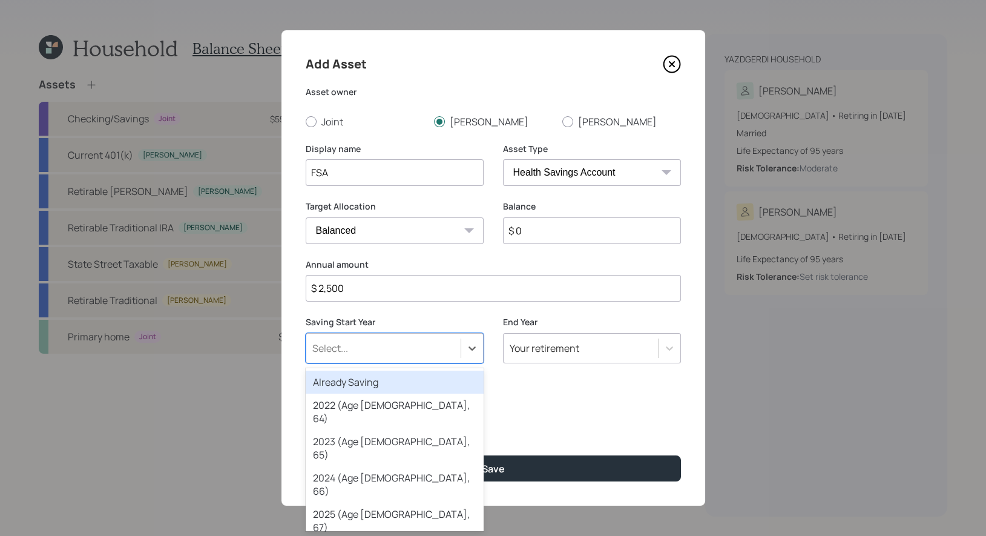
click at [376, 378] on div "Already Saving" at bounding box center [395, 382] width 178 height 23
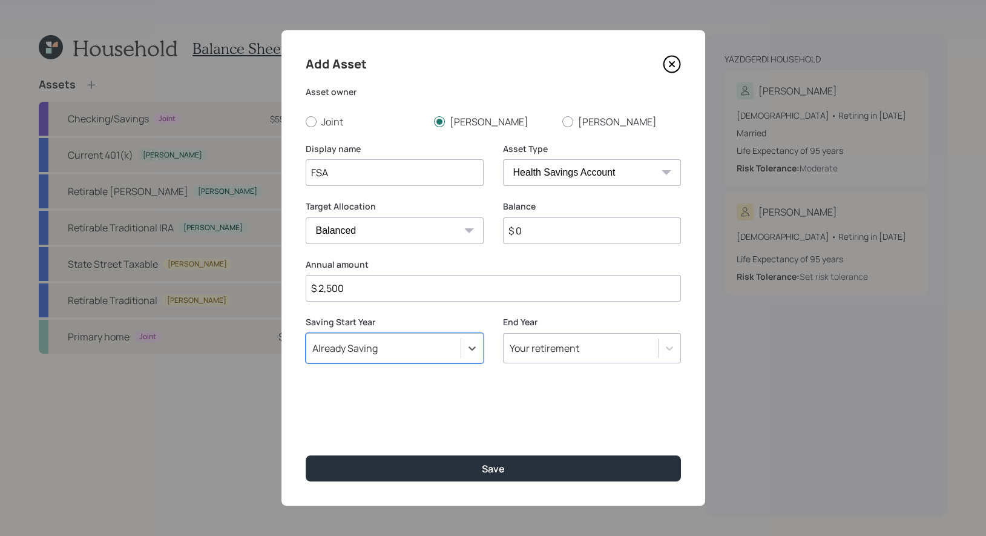
click at [532, 237] on input "$ 0" at bounding box center [592, 230] width 178 height 27
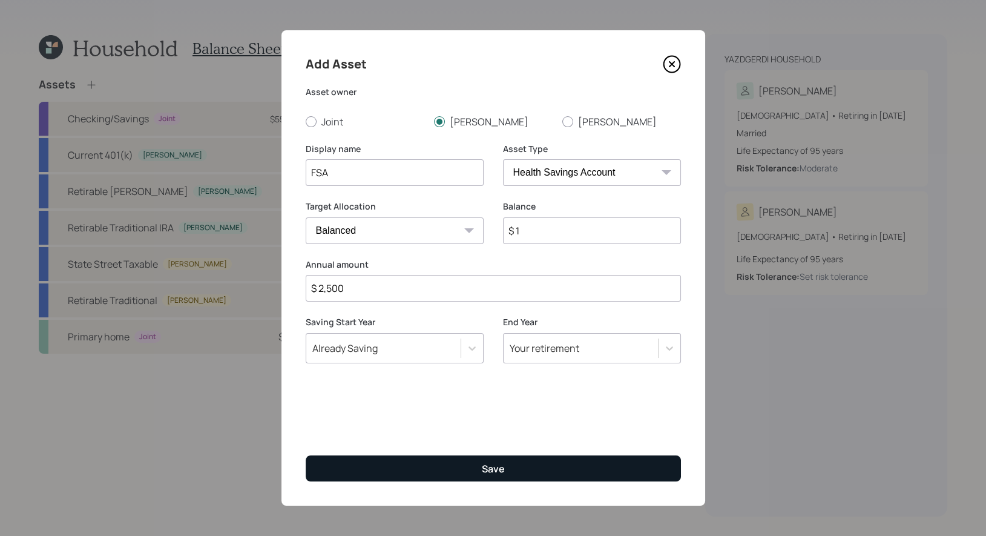
type input "$ 1"
click at [442, 472] on button "Save" at bounding box center [493, 468] width 375 height 26
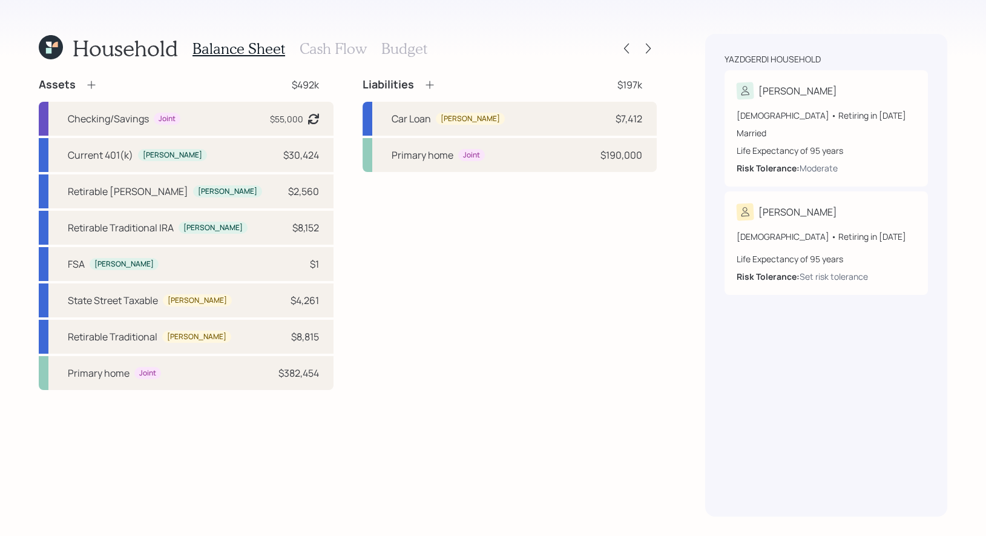
click at [335, 46] on h3 "Cash Flow" at bounding box center [333, 49] width 67 height 18
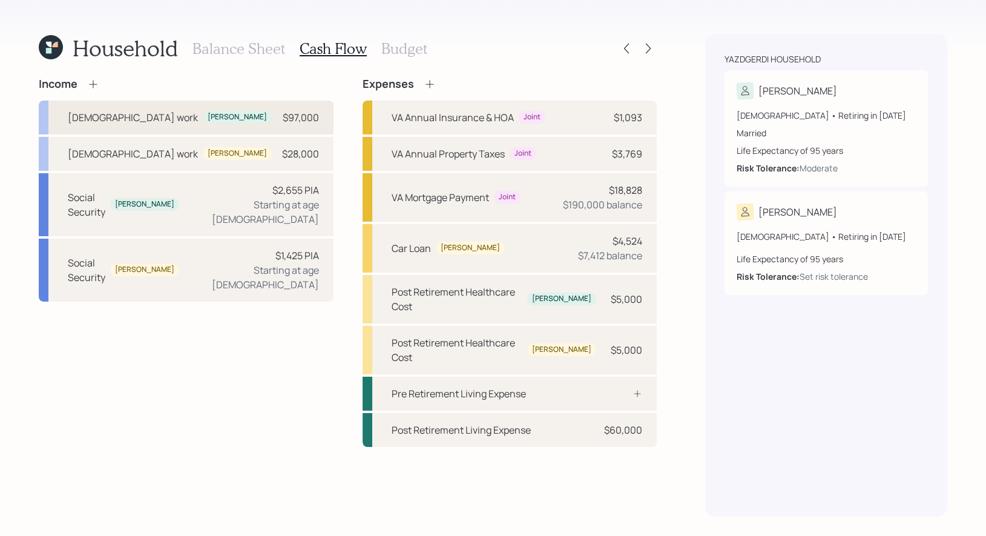
click at [255, 120] on div "[DEMOGRAPHIC_DATA] work [PERSON_NAME] $97,000" at bounding box center [186, 118] width 295 height 34
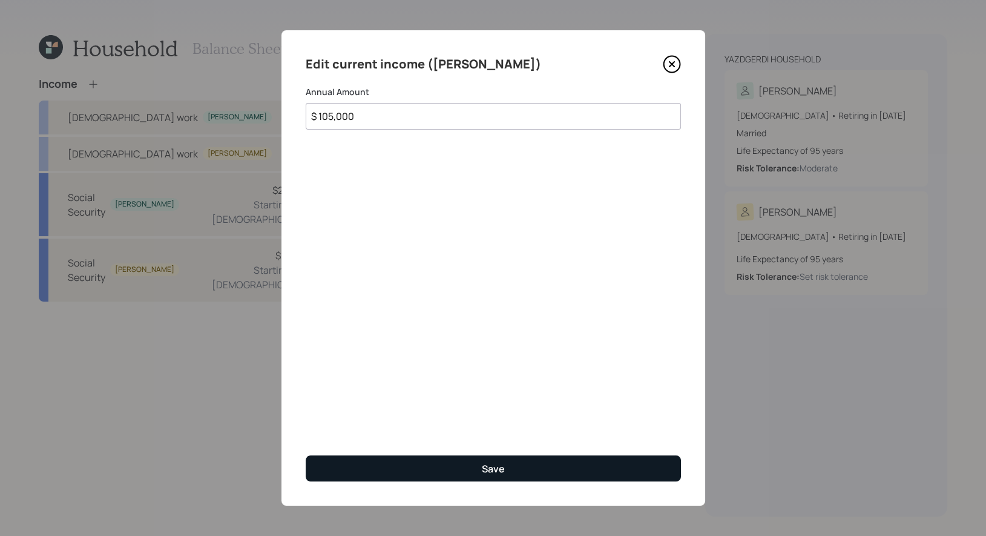
type input "$ 105,000"
click at [434, 468] on button "Save" at bounding box center [493, 468] width 375 height 26
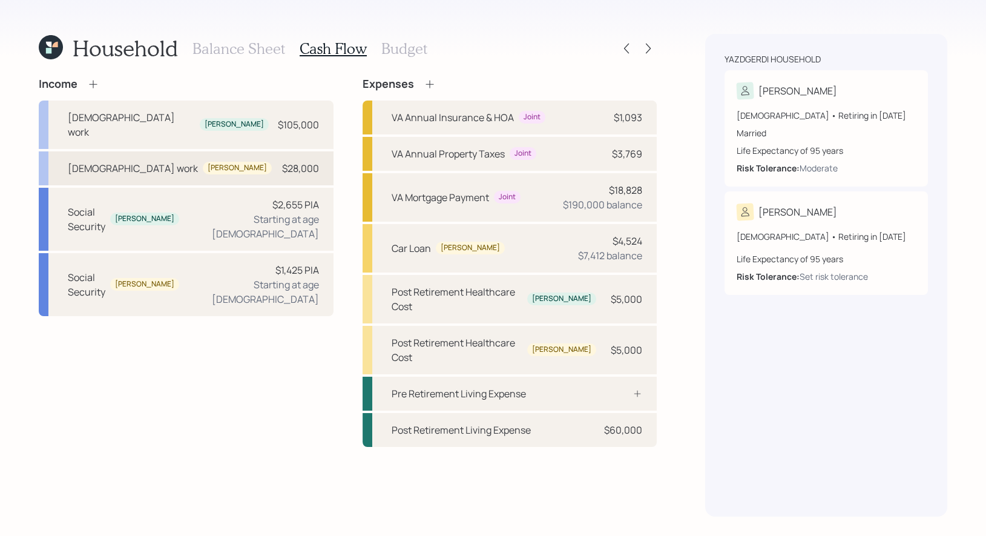
click at [241, 151] on div "[DEMOGRAPHIC_DATA] work [PERSON_NAME] $28,000" at bounding box center [186, 168] width 295 height 34
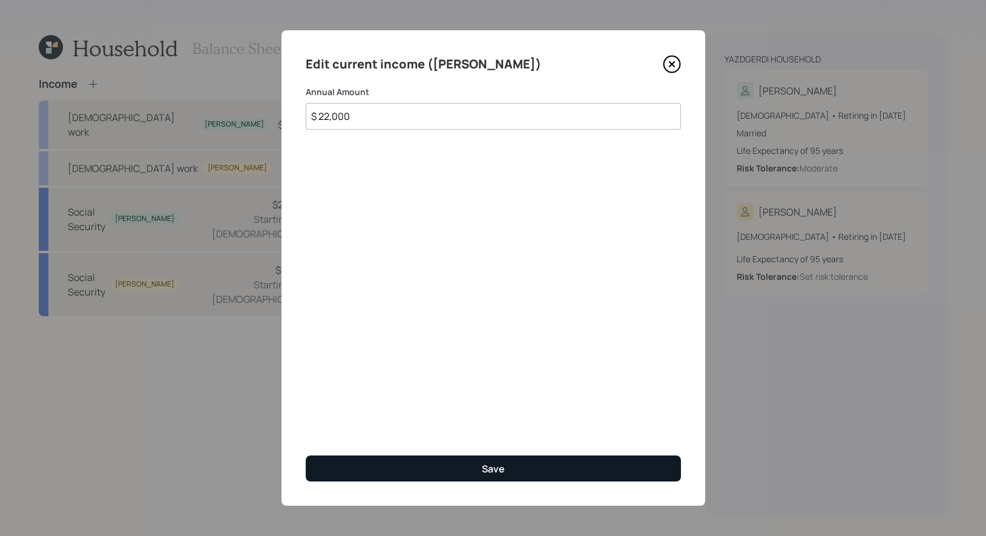
type input "$ 22,000"
click at [461, 473] on button "Save" at bounding box center [493, 468] width 375 height 26
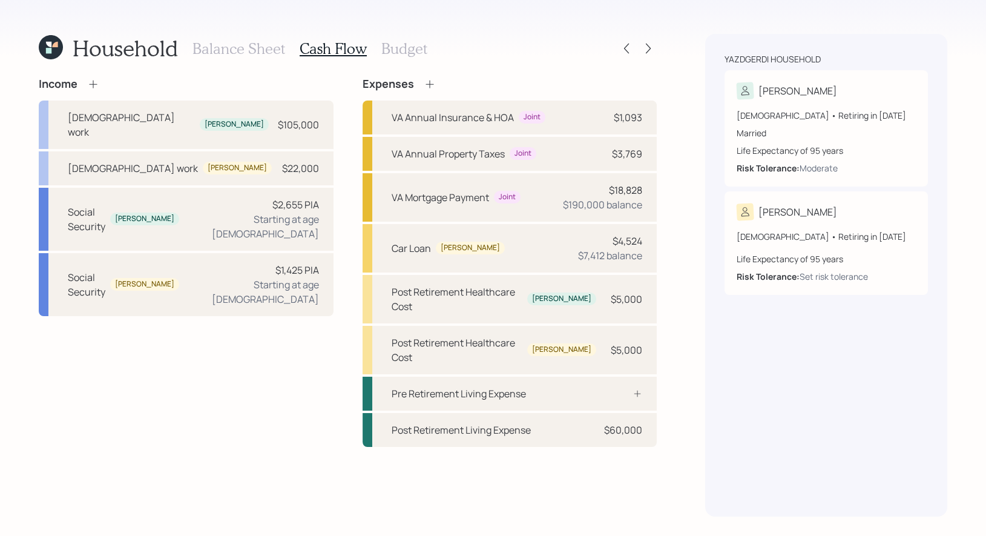
click at [56, 46] on icon at bounding box center [54, 44] width 5 height 5
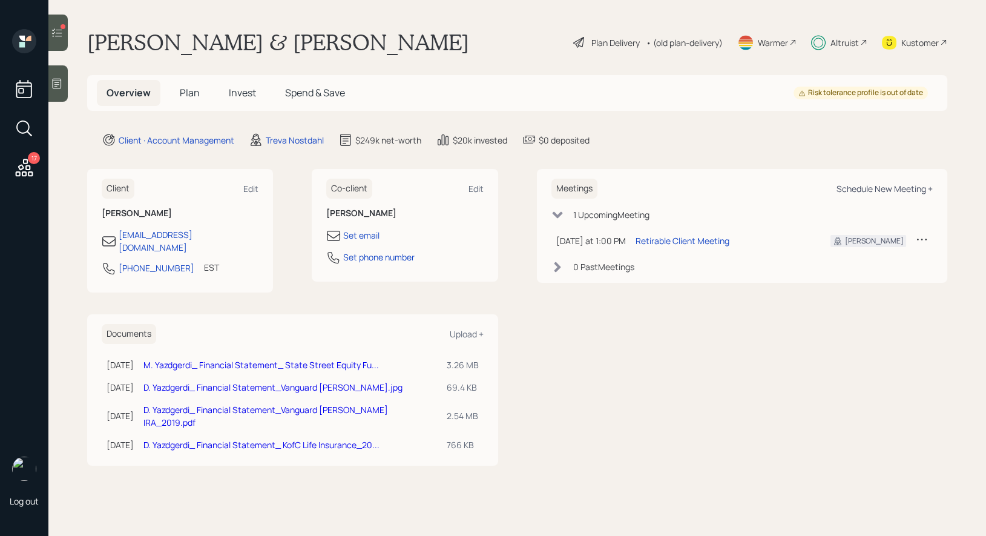
click at [883, 185] on div "Schedule New Meeting +" at bounding box center [885, 189] width 96 height 12
select select "8b79112e-3cfb-44f9-89e7-15267fe946c1"
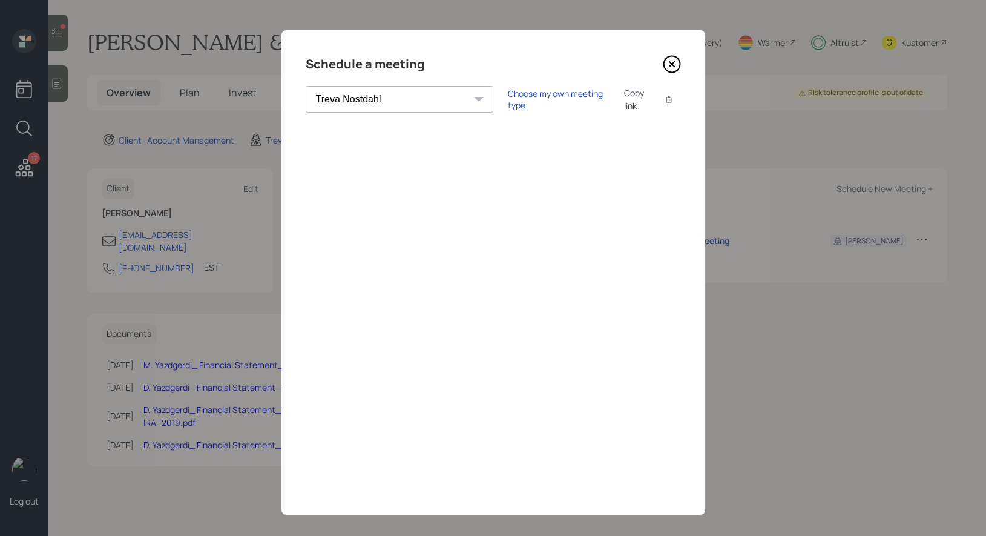
scroll to position [8, 0]
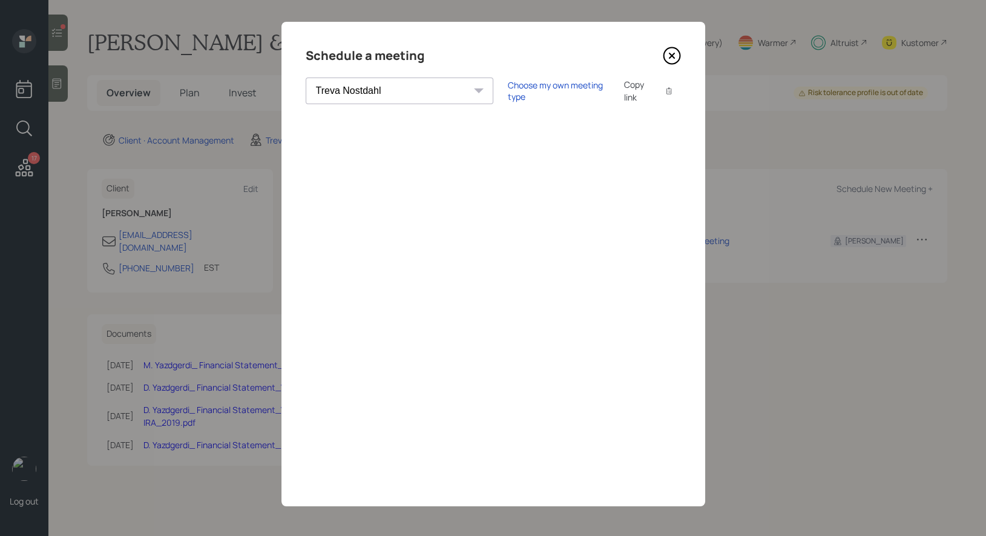
click at [670, 54] on icon at bounding box center [671, 55] width 5 height 5
